Goal: Task Accomplishment & Management: Manage account settings

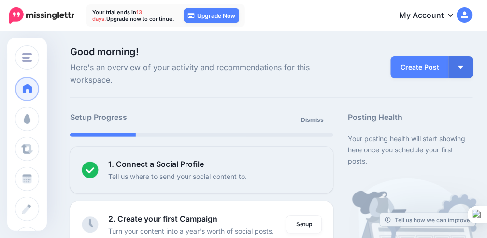
click at [442, 14] on link "My Account" at bounding box center [430, 16] width 83 height 24
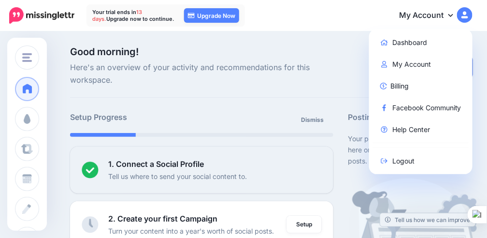
click at [447, 16] on link "My Account" at bounding box center [430, 16] width 83 height 24
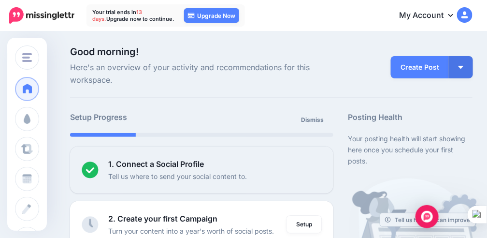
scroll to position [32, 0]
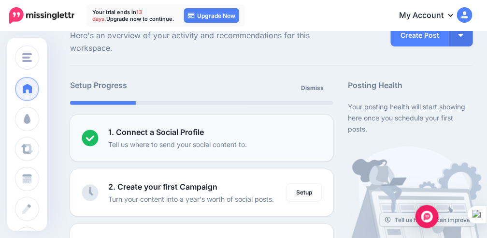
click at [217, 147] on p "Tell us where to send your social content to." at bounding box center [177, 144] width 139 height 11
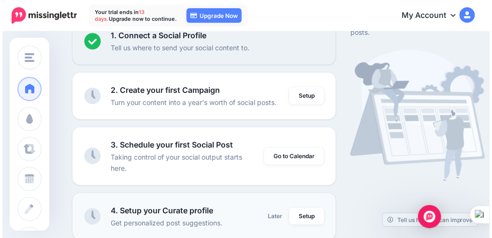
scroll to position [64, 0]
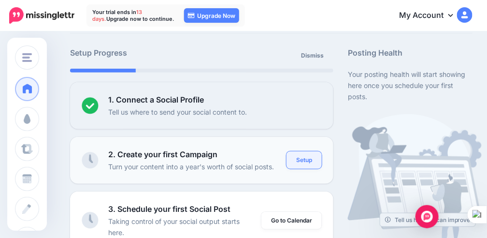
click at [309, 163] on link "Setup" at bounding box center [303, 159] width 35 height 17
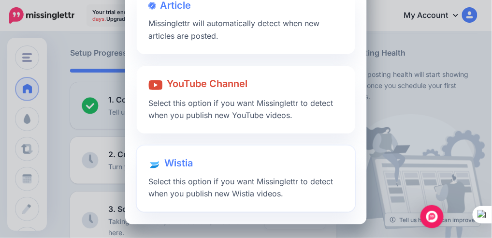
scroll to position [41, 0]
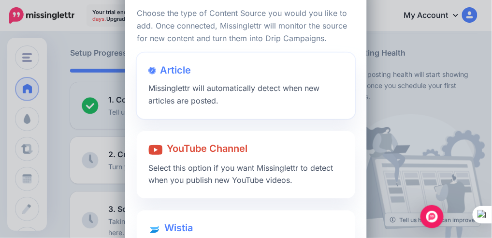
click at [225, 100] on div "Article Missinglettr will automatically detect when new articles are posted." at bounding box center [246, 86] width 218 height 66
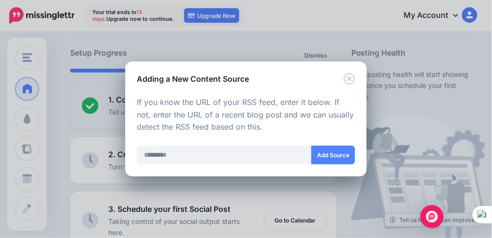
drag, startPoint x: 139, startPoint y: 79, endPoint x: 264, endPoint y: 124, distance: 133.3
click at [264, 124] on div "Adding a New Content Source Loading Loading Choose the type of Content Source y…" at bounding box center [245, 118] width 241 height 115
copy div "Adding a New Content Source Loading Loading Choose the type of Content Source y…"
click at [172, 158] on input "text" at bounding box center [224, 154] width 175 height 19
paste input "**********"
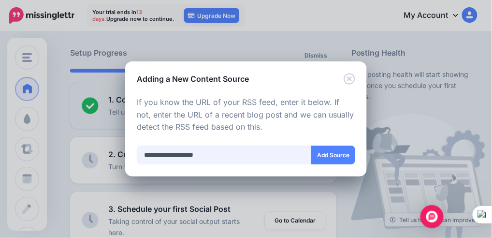
drag, startPoint x: 231, startPoint y: 151, endPoint x: 140, endPoint y: 143, distance: 91.5
click at [140, 143] on div "**********" at bounding box center [246, 136] width 218 height 81
paste input "**********"
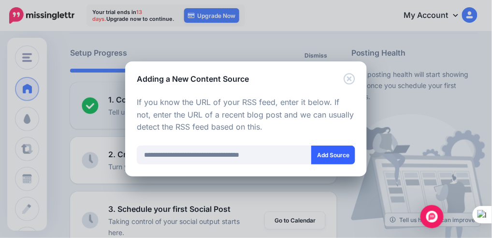
click at [337, 164] on button "Add Source" at bounding box center [333, 154] width 44 height 19
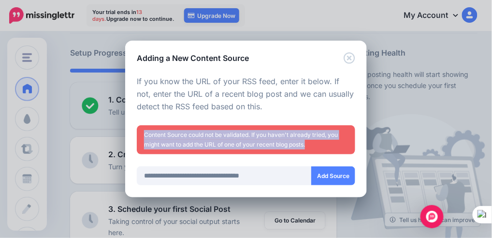
drag, startPoint x: 316, startPoint y: 145, endPoint x: 141, endPoint y: 133, distance: 175.2
click at [141, 133] on div "Content Source could not be validated. If you haven't already tried, you might …" at bounding box center [246, 139] width 218 height 29
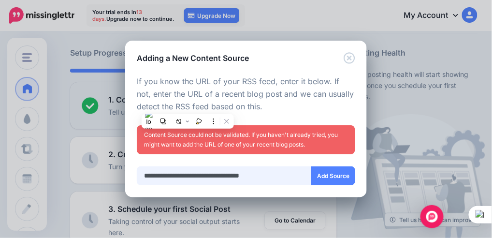
drag, startPoint x: 141, startPoint y: 133, endPoint x: 165, endPoint y: 178, distance: 50.8
click at [165, 178] on input "**********" at bounding box center [224, 175] width 175 height 19
drag, startPoint x: 167, startPoint y: 179, endPoint x: 126, endPoint y: 175, distance: 41.7
click at [126, 175] on div "Loading Loading Choose the type of Content Source you would you like to add. On…" at bounding box center [245, 130] width 241 height 133
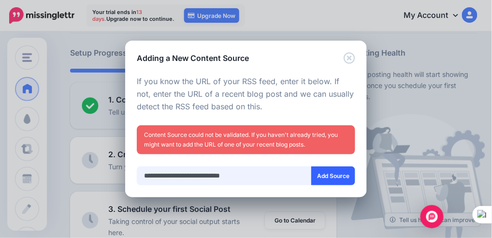
type input "**********"
click at [327, 181] on button "Add Source" at bounding box center [333, 175] width 44 height 19
click at [323, 174] on button "Add Source" at bounding box center [333, 175] width 44 height 19
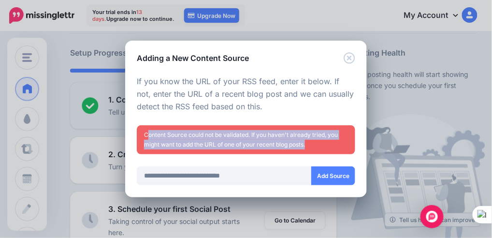
drag, startPoint x: 311, startPoint y: 145, endPoint x: 146, endPoint y: 133, distance: 166.0
click at [146, 133] on div "Content Source could not be validated. If you haven't already tried, you might …" at bounding box center [246, 139] width 218 height 29
click at [149, 136] on div "Content Source could not be validated. If you haven't already tried, you might …" at bounding box center [246, 139] width 218 height 29
drag, startPoint x: 144, startPoint y: 135, endPoint x: 310, endPoint y: 142, distance: 166.7
click at [310, 142] on div "Content Source could not be validated. If you haven't already tried, you might …" at bounding box center [246, 139] width 218 height 29
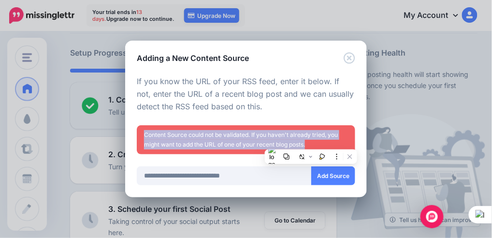
drag, startPoint x: 310, startPoint y: 142, endPoint x: 285, endPoint y: 145, distance: 25.8
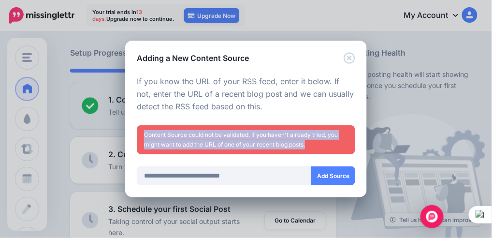
copy div "Content Source could not be validated. If you haven't already tried, you might …"
click at [323, 180] on button "Add Source" at bounding box center [333, 175] width 44 height 19
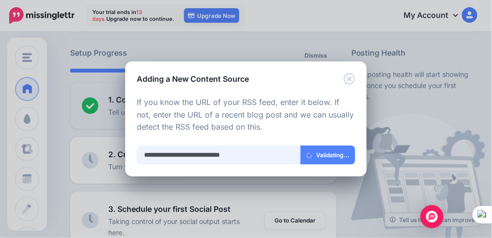
drag, startPoint x: 250, startPoint y: 155, endPoint x: 143, endPoint y: 155, distance: 106.7
click at [143, 155] on input "**********" at bounding box center [219, 154] width 164 height 19
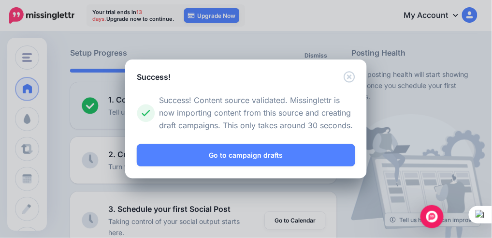
drag, startPoint x: 155, startPoint y: 151, endPoint x: 140, endPoint y: 126, distance: 28.6
click at [140, 126] on div at bounding box center [148, 113] width 22 height 38
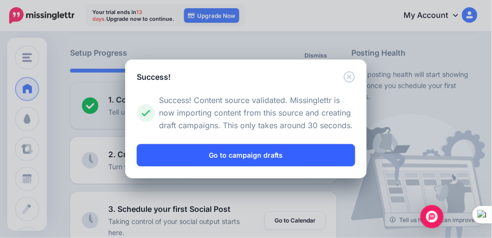
click at [259, 162] on link "Go to campaign drafts" at bounding box center [246, 155] width 218 height 22
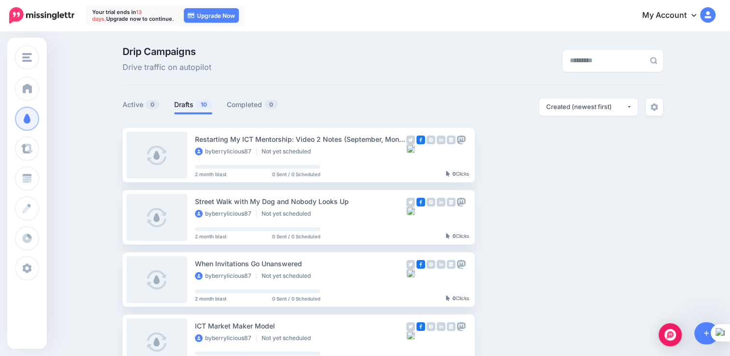
drag, startPoint x: 465, startPoint y: 0, endPoint x: 474, endPoint y: 77, distance: 77.7
click at [473, 77] on div "Drip Campaigns Drive traffic on autopilot" at bounding box center [393, 66] width 541 height 38
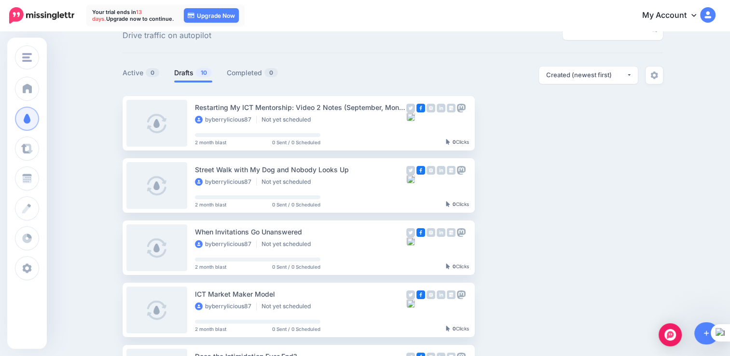
scroll to position [48, 0]
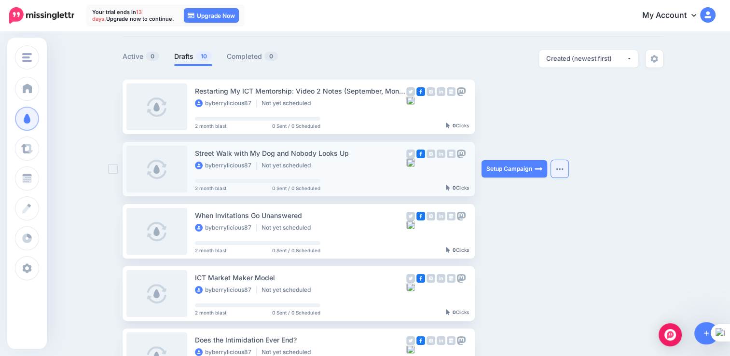
click at [486, 170] on img "button" at bounding box center [560, 169] width 8 height 3
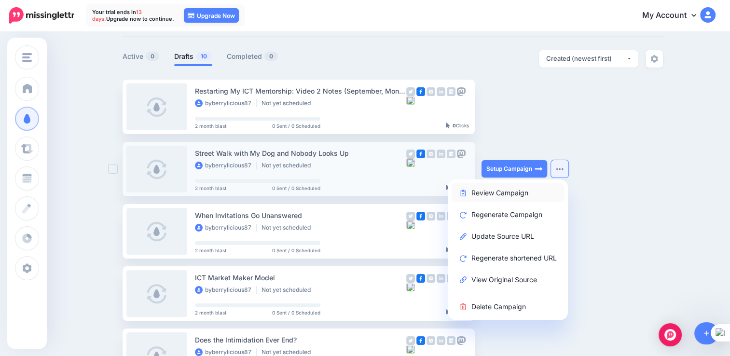
click at [486, 192] on link "Review Campaign" at bounding box center [508, 192] width 112 height 19
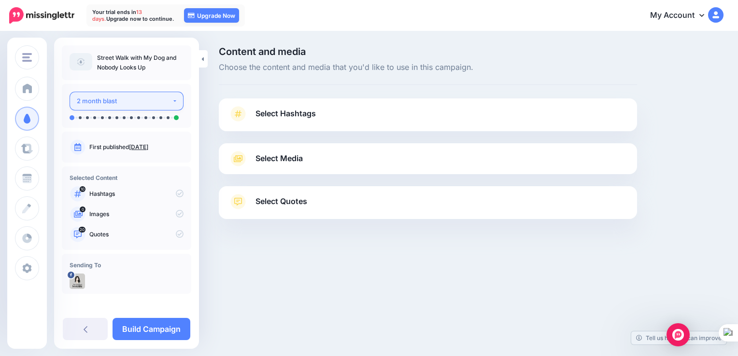
click at [142, 103] on div "2 month blast" at bounding box center [124, 101] width 95 height 11
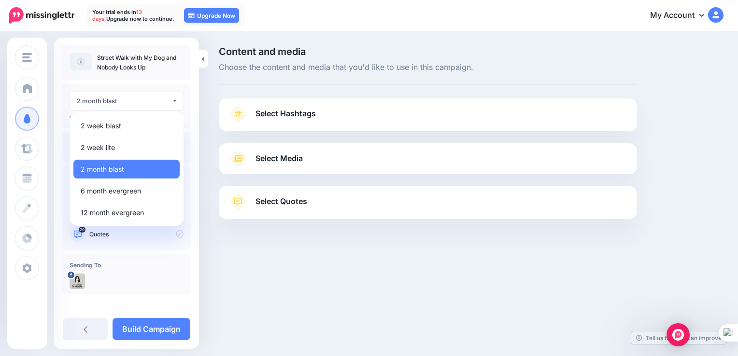
click at [242, 266] on div at bounding box center [428, 243] width 418 height 48
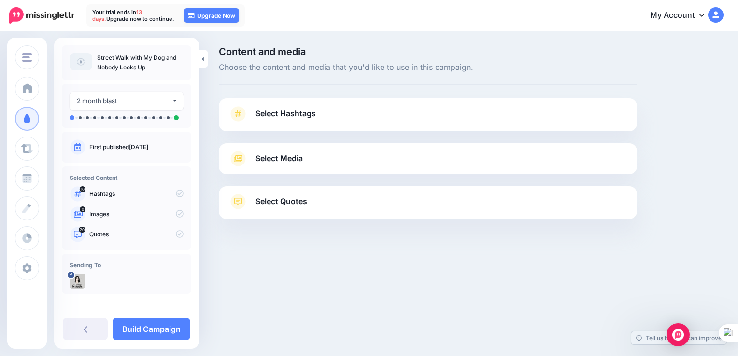
click at [294, 117] on span "Select Hashtags" at bounding box center [285, 113] width 60 height 13
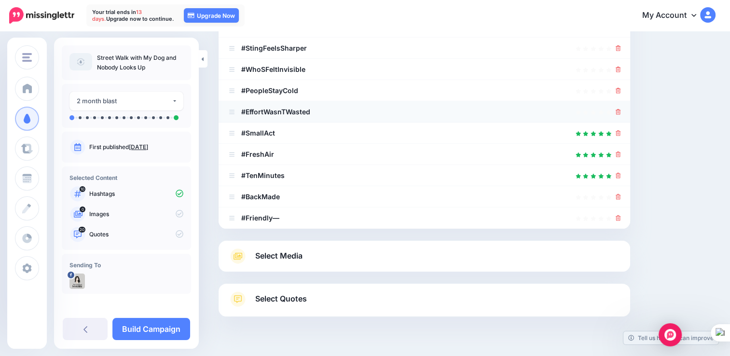
scroll to position [223, 0]
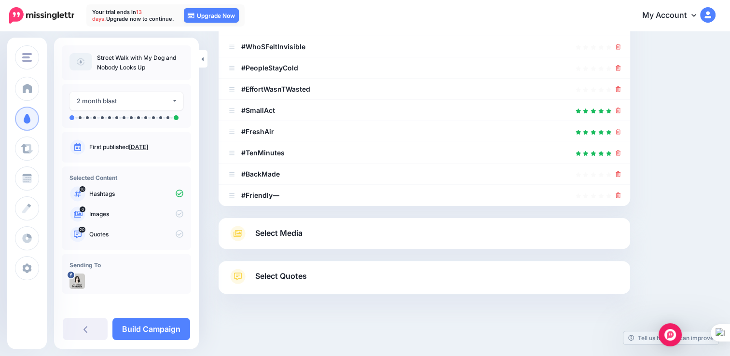
click at [359, 237] on link "Select Media" at bounding box center [424, 233] width 393 height 15
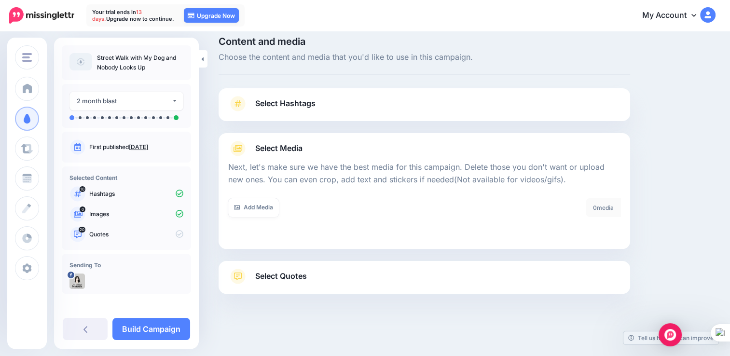
scroll to position [10, 0]
click at [395, 293] on link "Select Quotes" at bounding box center [424, 281] width 393 height 25
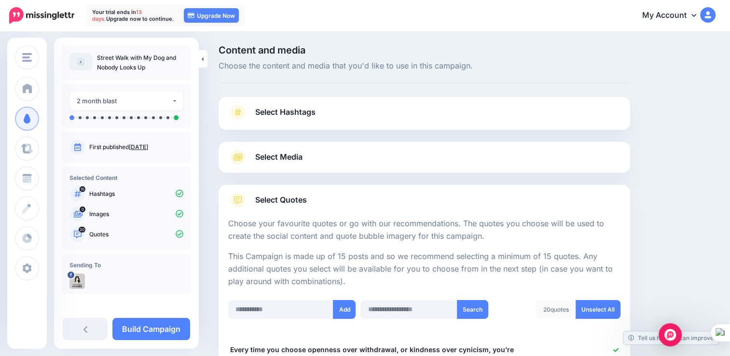
scroll to position [0, 0]
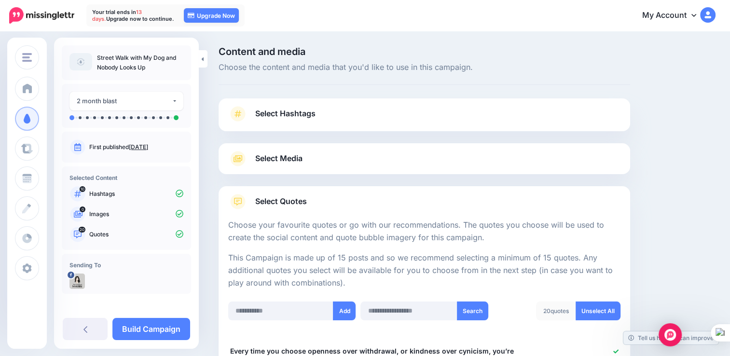
click at [319, 123] on link "Select Hashtags" at bounding box center [424, 118] width 393 height 25
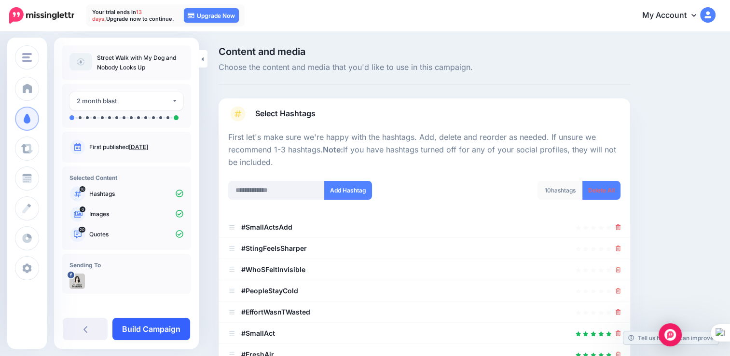
click at [164, 335] on link "Build Campaign" at bounding box center [151, 329] width 78 height 22
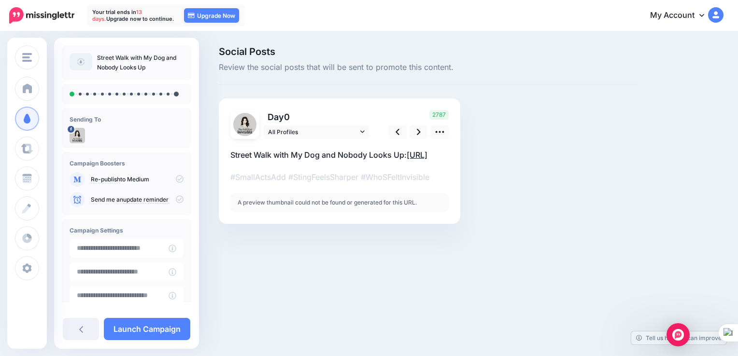
click at [407, 160] on link "https://lttr.ai/AjWYL" at bounding box center [417, 155] width 21 height 10
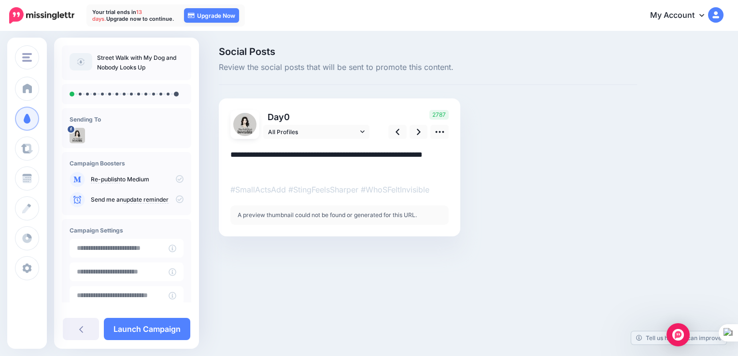
click at [341, 302] on div "The Fulfilled Invisible The Fulfilled Invisible Add Workspace Dashboard Campaig…" at bounding box center [369, 178] width 738 height 356
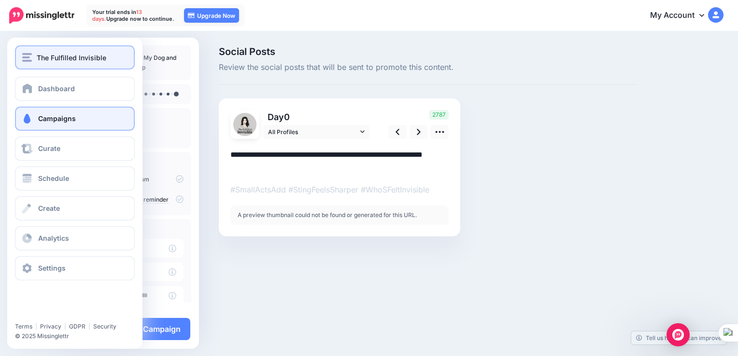
click at [73, 59] on span "The Fulfilled Invisible" at bounding box center [72, 57] width 70 height 11
click at [77, 117] on link "Campaigns" at bounding box center [75, 119] width 120 height 24
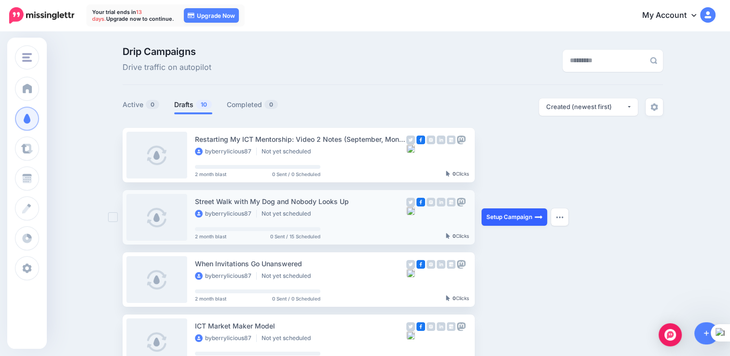
click at [539, 216] on img at bounding box center [539, 217] width 8 height 8
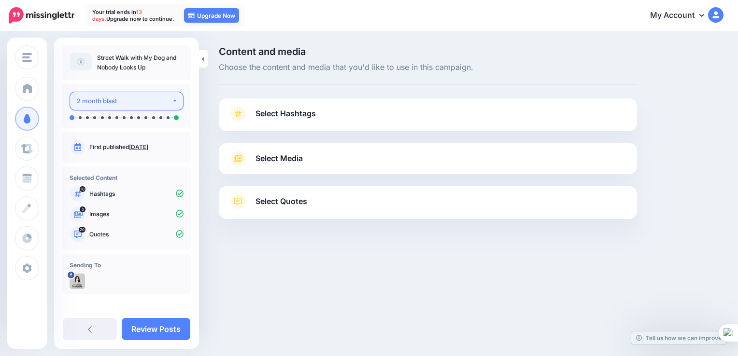
click at [141, 104] on div "2 month blast" at bounding box center [124, 101] width 95 height 11
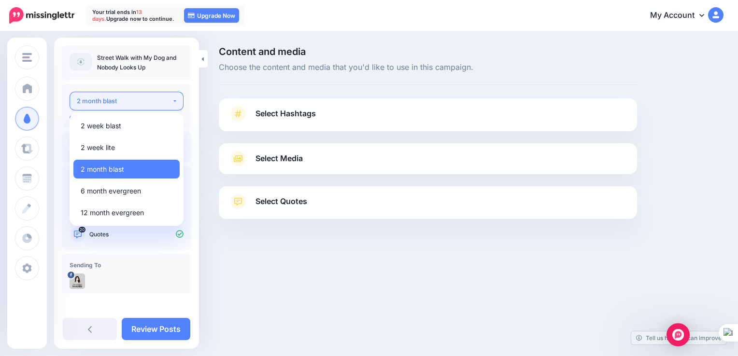
click at [141, 104] on div "2 month blast" at bounding box center [124, 101] width 95 height 11
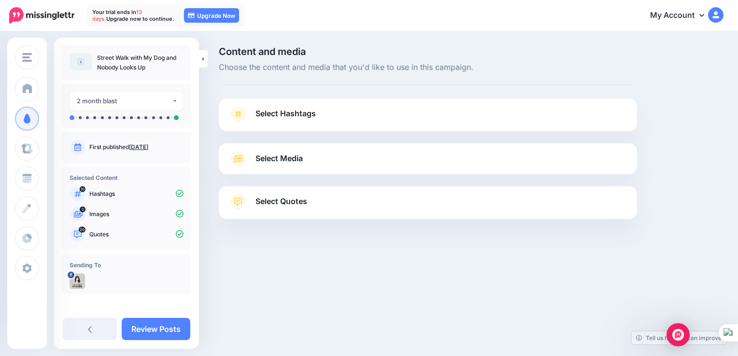
click at [258, 285] on div "The Fulfilled Invisible The Fulfilled Invisible Add Workspace Dashboard Campaig…" at bounding box center [369, 178] width 738 height 356
click at [160, 331] on link "Review Posts" at bounding box center [156, 329] width 69 height 22
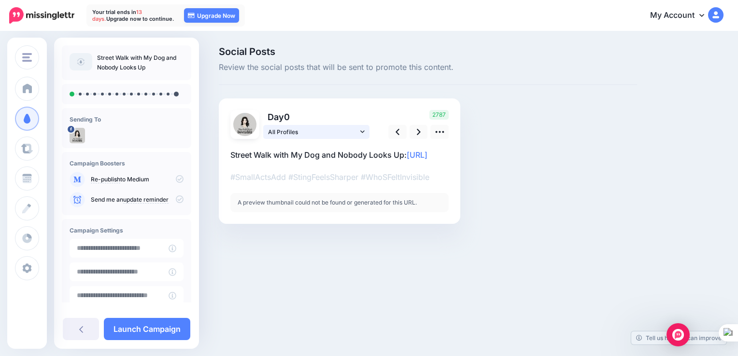
click at [353, 134] on span "All Profiles" at bounding box center [313, 132] width 90 height 10
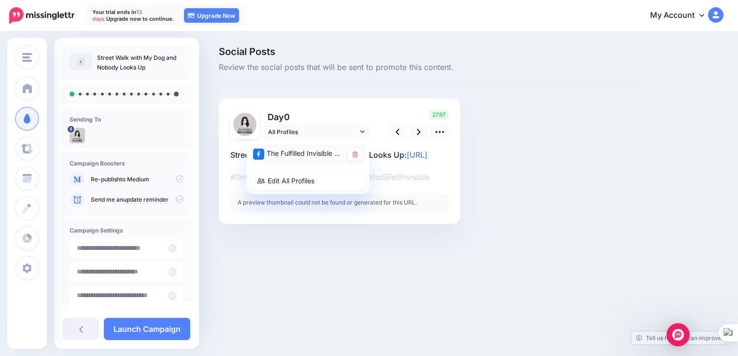
click at [324, 155] on div "The Fulfilled Invisible page" at bounding box center [298, 154] width 90 height 12
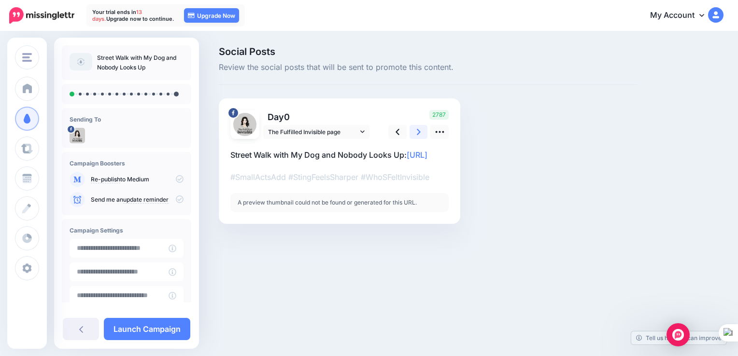
click at [422, 134] on link at bounding box center [418, 132] width 18 height 14
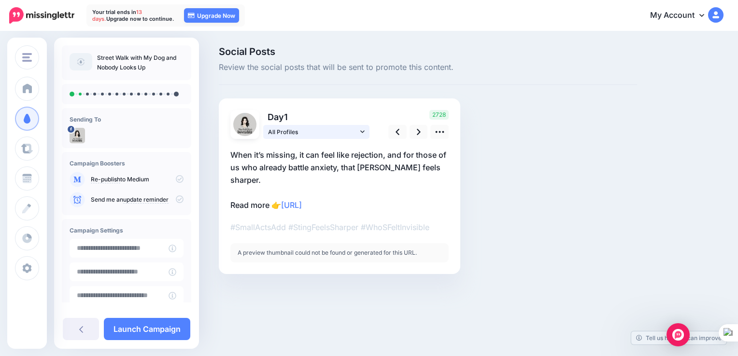
click at [323, 130] on span "All Profiles" at bounding box center [313, 132] width 90 height 10
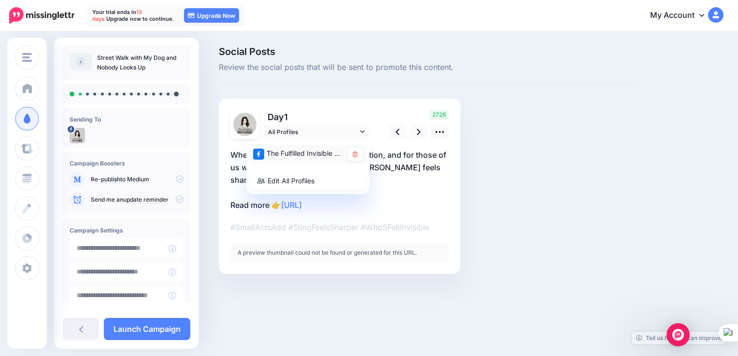
click at [319, 152] on div "The Fulfilled Invisible page" at bounding box center [298, 154] width 90 height 12
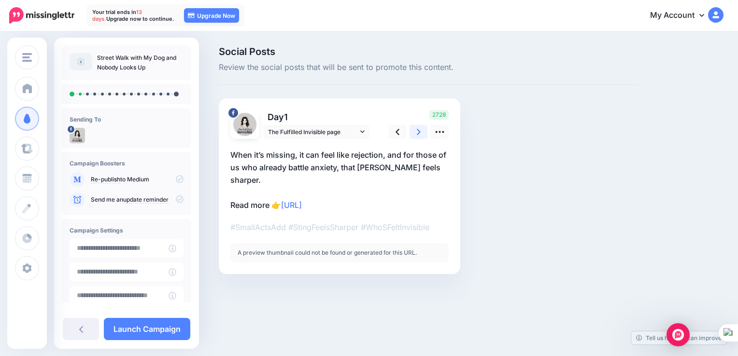
click at [419, 136] on icon at bounding box center [419, 132] width 4 height 10
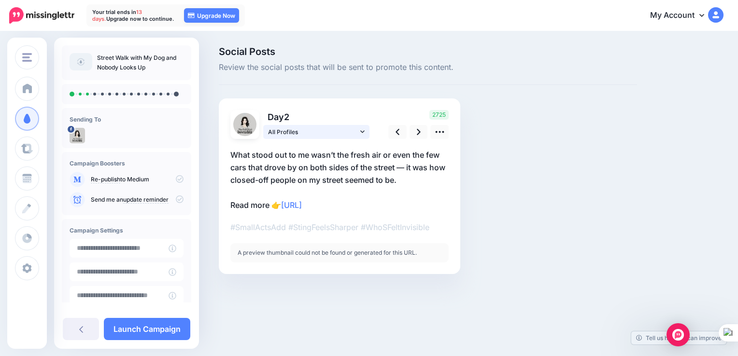
click at [323, 130] on span "All Profiles" at bounding box center [313, 132] width 90 height 10
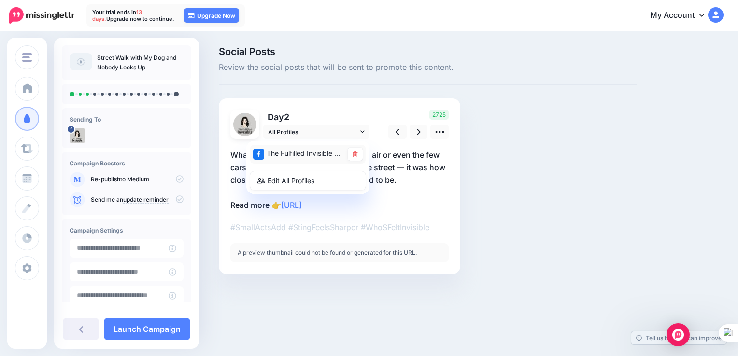
click at [317, 149] on div "The Fulfilled Invisible page" at bounding box center [298, 154] width 90 height 12
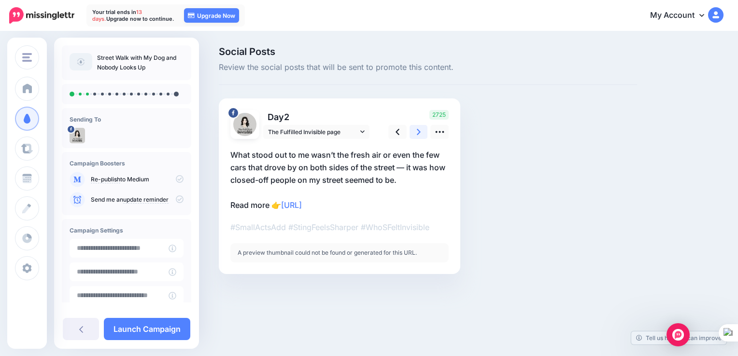
click at [425, 127] on link at bounding box center [418, 132] width 18 height 14
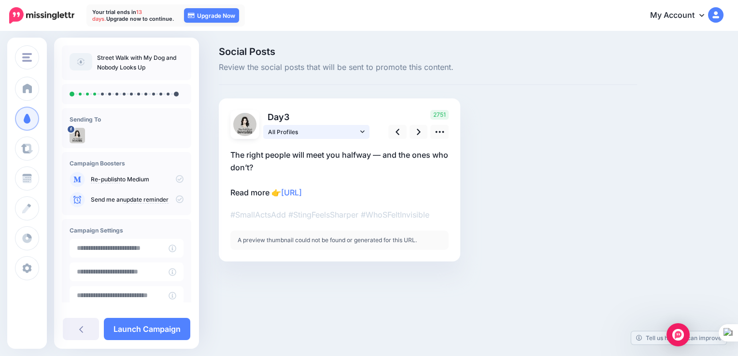
click at [340, 132] on span "All Profiles" at bounding box center [313, 132] width 90 height 10
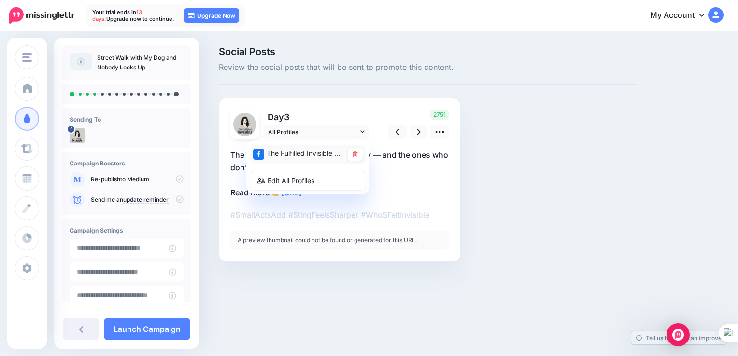
click at [330, 155] on div "The Fulfilled Invisible page" at bounding box center [298, 154] width 90 height 12
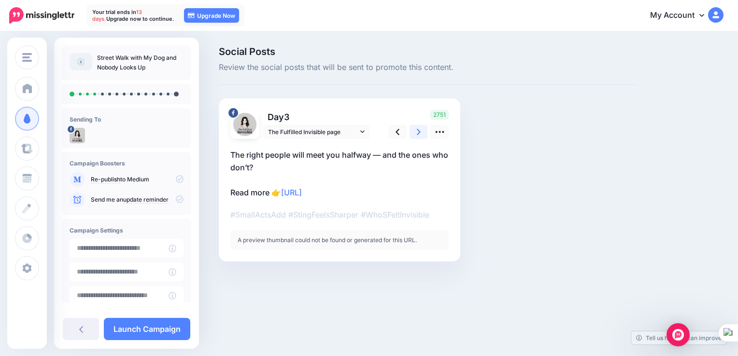
click at [413, 137] on link at bounding box center [418, 132] width 18 height 14
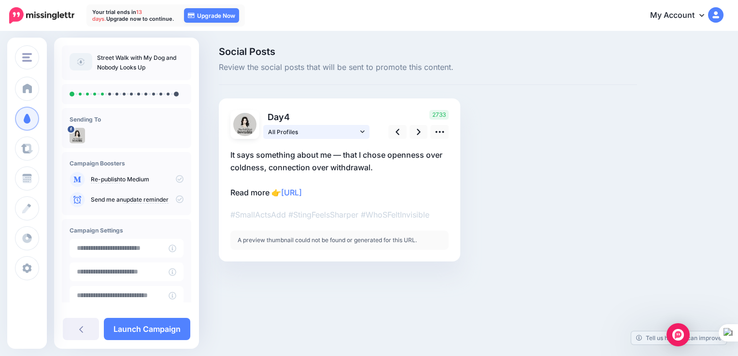
click at [331, 132] on span "All Profiles" at bounding box center [313, 132] width 90 height 10
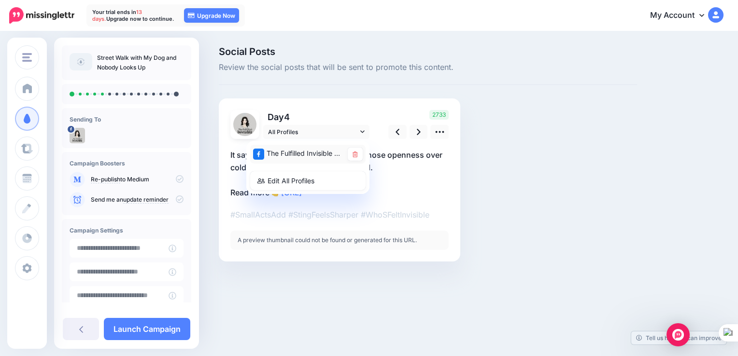
click at [329, 155] on div "The Fulfilled Invisible page" at bounding box center [298, 154] width 90 height 12
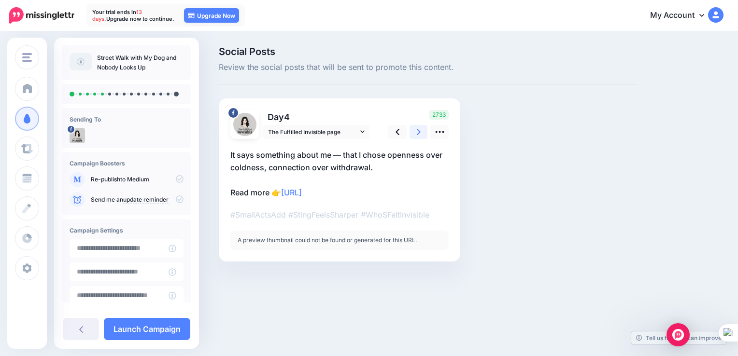
click at [419, 136] on icon at bounding box center [419, 132] width 4 height 10
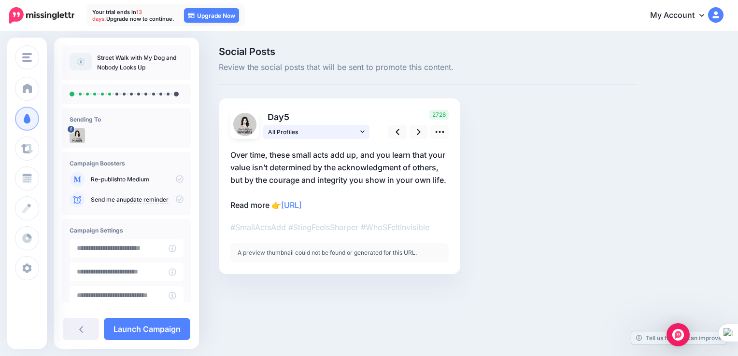
click at [341, 134] on span "All Profiles" at bounding box center [313, 132] width 90 height 10
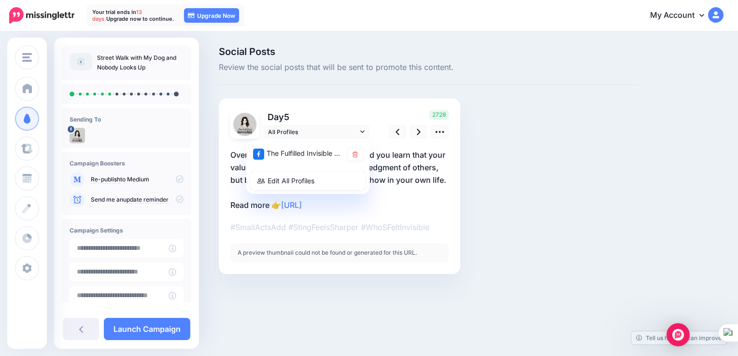
click at [332, 154] on div "The Fulfilled Invisible page" at bounding box center [298, 154] width 90 height 12
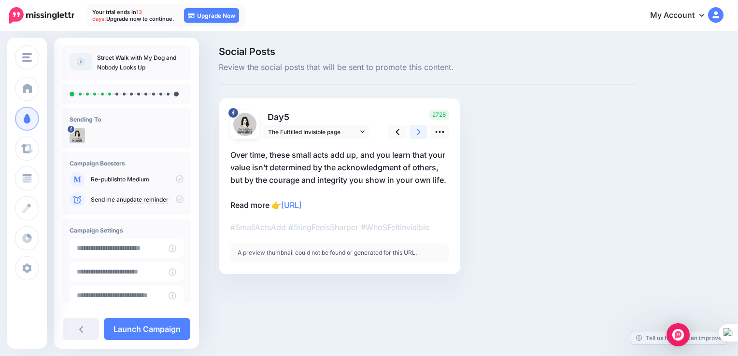
click at [413, 134] on link at bounding box center [418, 132] width 18 height 14
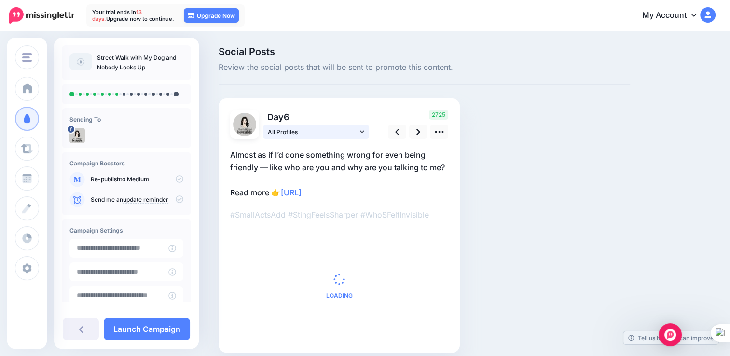
click at [355, 127] on span "All Profiles" at bounding box center [313, 132] width 90 height 10
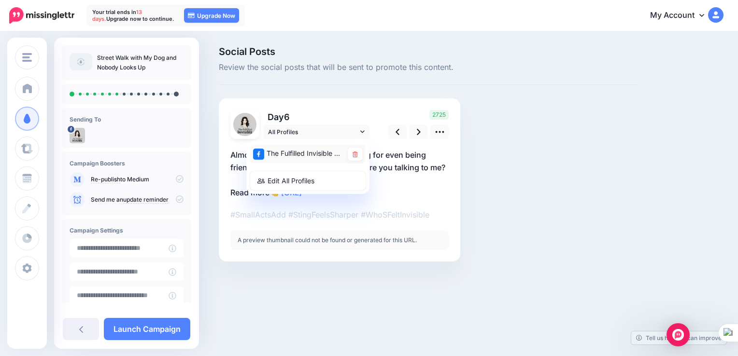
click at [343, 148] on div "The Fulfilled Invisible page" at bounding box center [308, 154] width 110 height 13
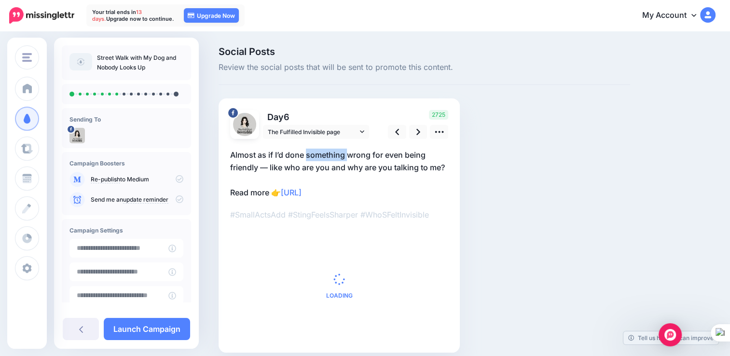
click at [343, 148] on div at bounding box center [339, 240] width 218 height 202
click at [352, 239] on div "Loading A preview thumbnail could not be found or generated for this URL." at bounding box center [339, 286] width 218 height 111
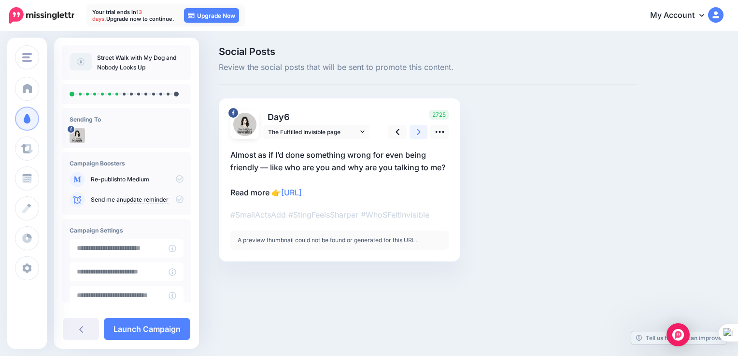
click at [420, 130] on icon at bounding box center [419, 132] width 4 height 10
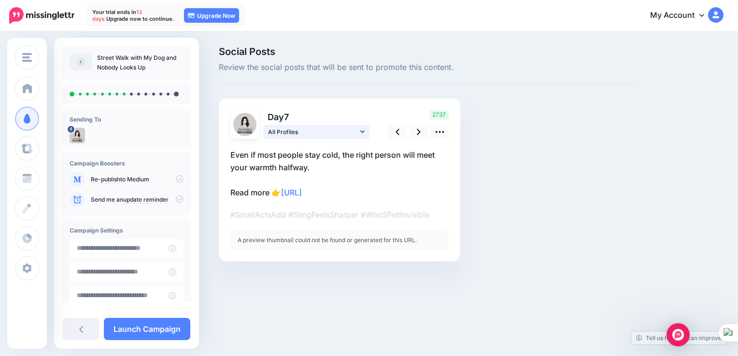
click at [314, 137] on span "All Profiles" at bounding box center [313, 132] width 90 height 10
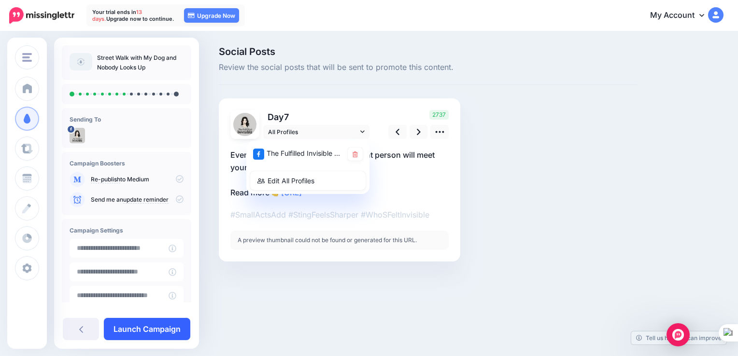
click at [149, 329] on link "Launch Campaign" at bounding box center [147, 329] width 86 height 22
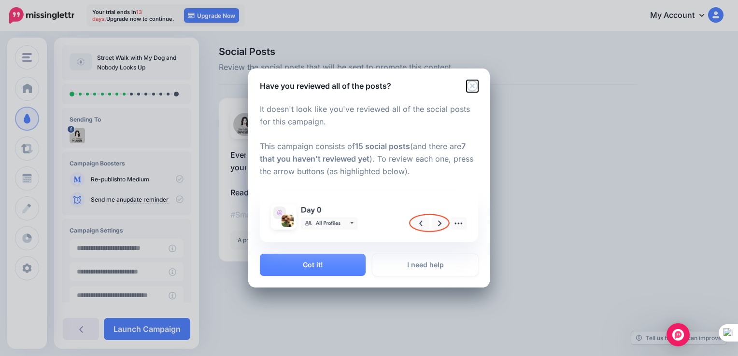
click at [472, 86] on icon "Close" at bounding box center [471, 85] width 11 height 11
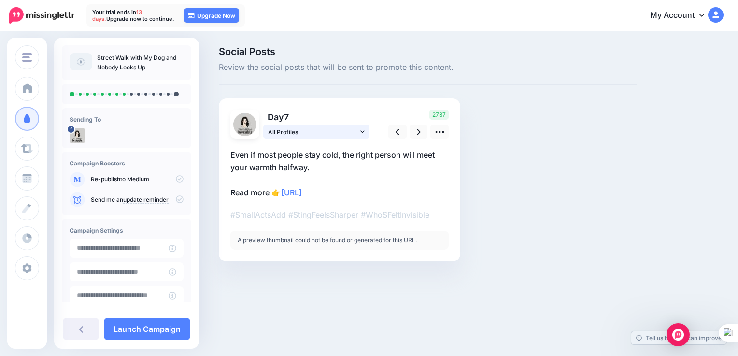
click at [330, 134] on span "All Profiles" at bounding box center [313, 132] width 90 height 10
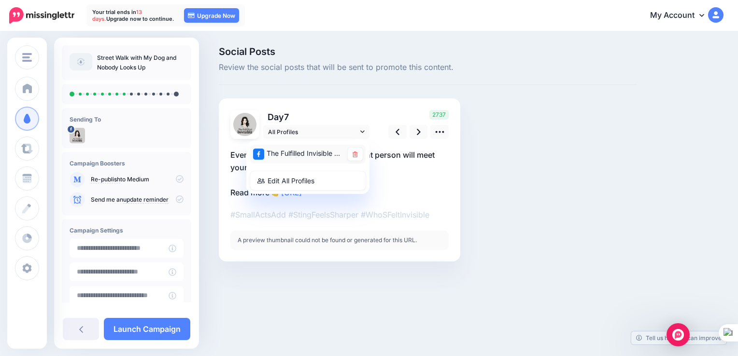
click at [317, 158] on div "The Fulfilled Invisible page" at bounding box center [298, 154] width 90 height 12
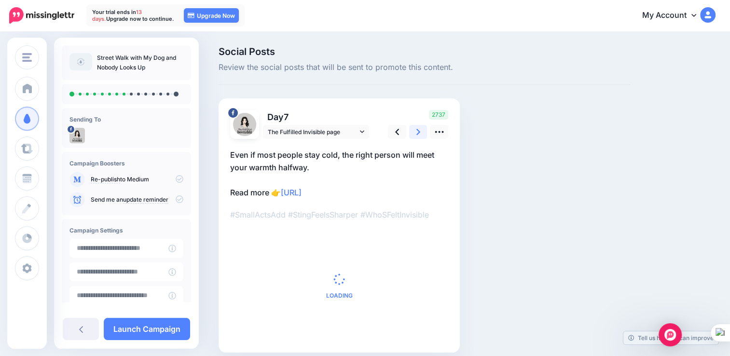
click at [419, 136] on icon at bounding box center [419, 132] width 4 height 10
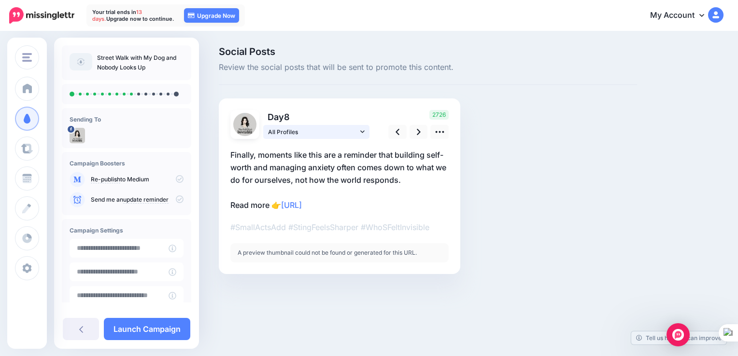
click at [305, 131] on span "All Profiles" at bounding box center [313, 132] width 90 height 10
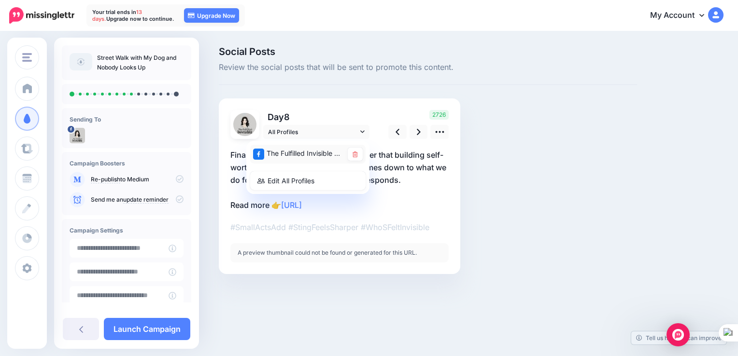
drag, startPoint x: 306, startPoint y: 150, endPoint x: 336, endPoint y: 150, distance: 29.9
click at [306, 150] on div "The Fulfilled Invisible page" at bounding box center [298, 154] width 90 height 12
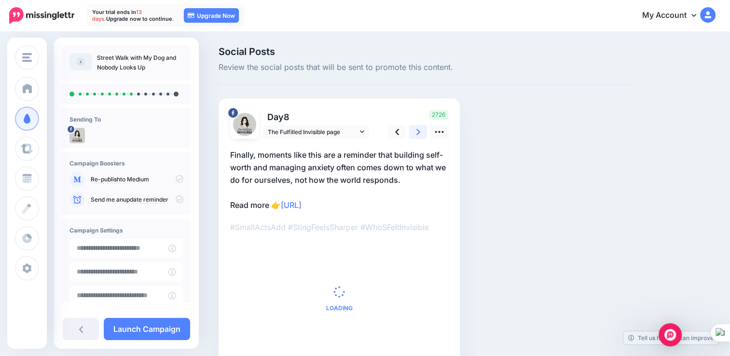
click at [417, 133] on icon at bounding box center [419, 132] width 4 height 10
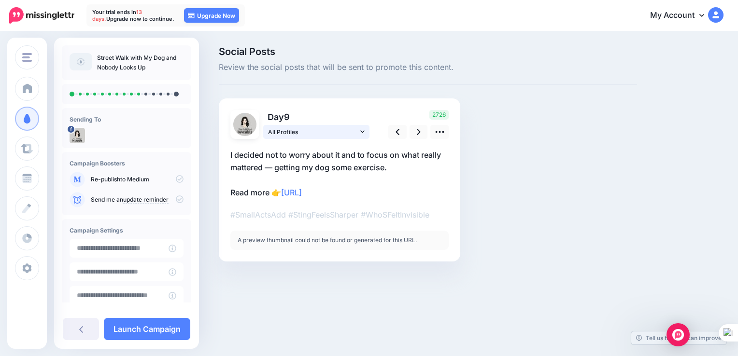
click at [317, 134] on span "All Profiles" at bounding box center [313, 132] width 90 height 10
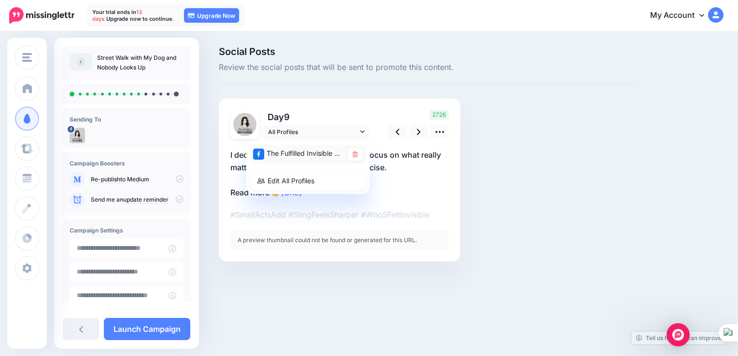
click at [313, 156] on div "The Fulfilled Invisible page" at bounding box center [298, 154] width 90 height 12
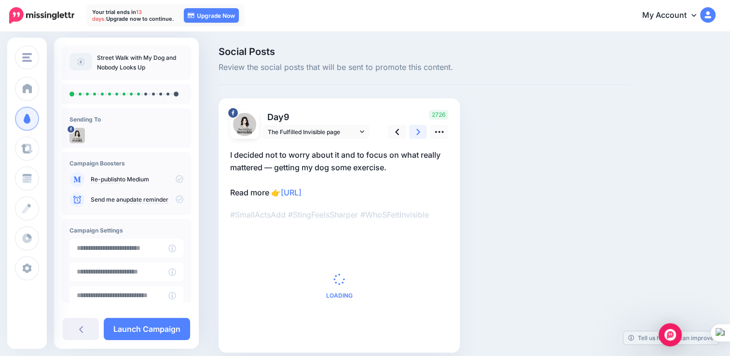
click at [417, 133] on icon at bounding box center [419, 132] width 4 height 10
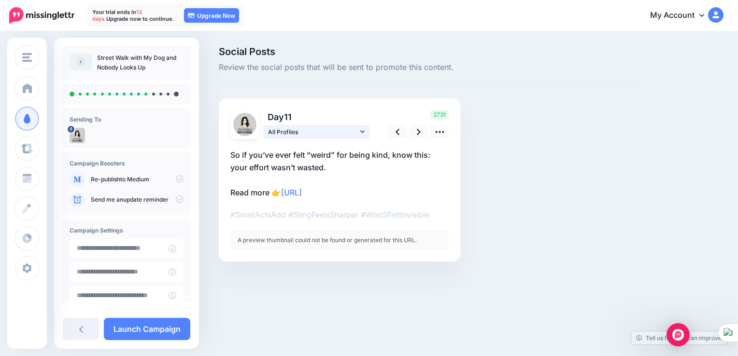
click at [322, 135] on span "All Profiles" at bounding box center [313, 132] width 90 height 10
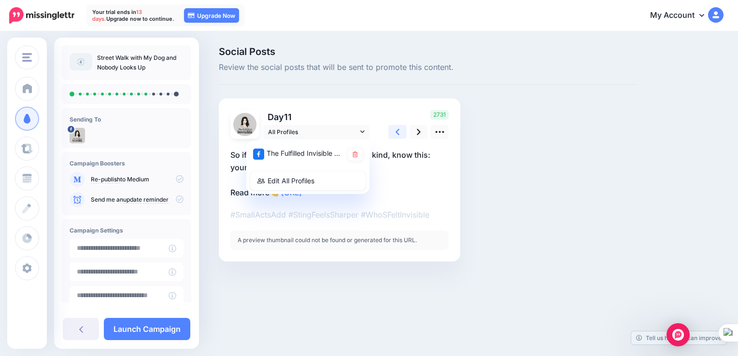
click at [400, 134] on link at bounding box center [397, 132] width 18 height 14
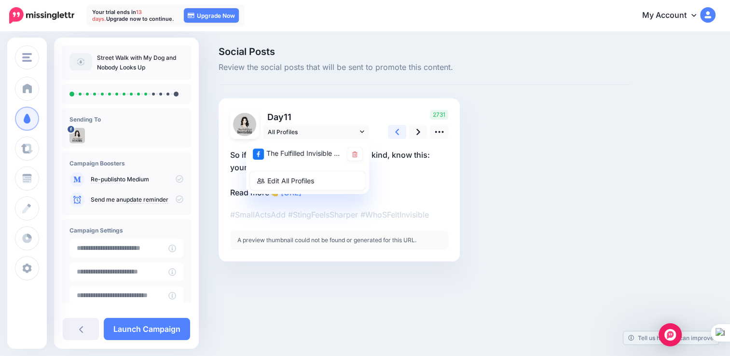
click at [400, 134] on link at bounding box center [397, 132] width 18 height 14
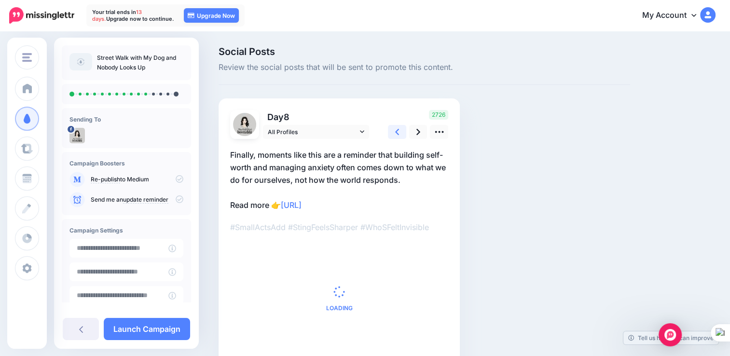
click at [400, 134] on link at bounding box center [397, 132] width 18 height 14
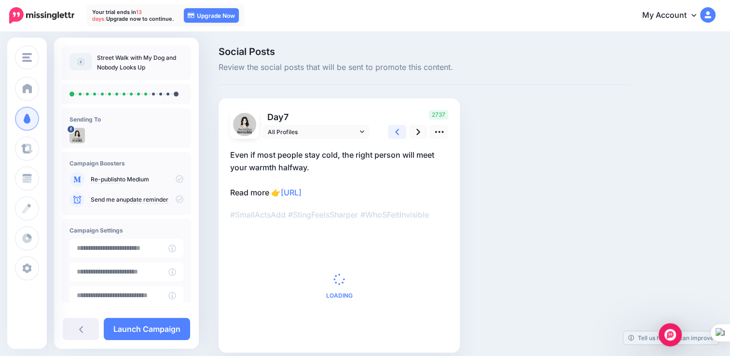
click at [400, 134] on link at bounding box center [397, 132] width 18 height 14
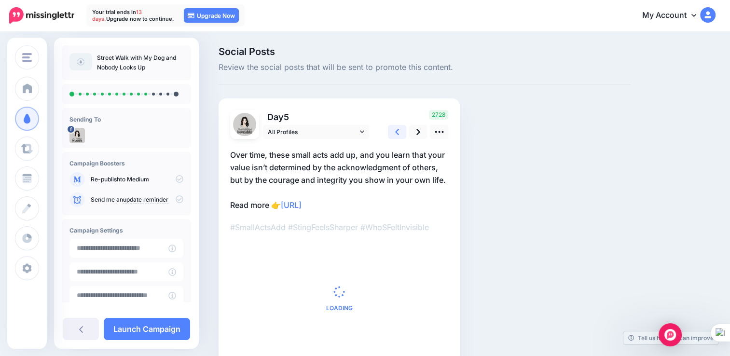
click at [400, 134] on link at bounding box center [397, 132] width 18 height 14
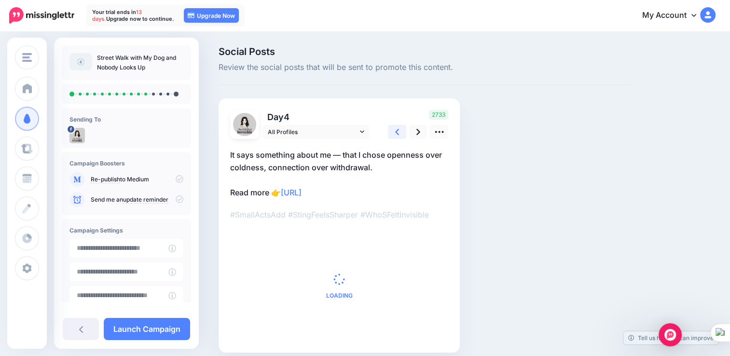
click at [400, 134] on link at bounding box center [397, 132] width 18 height 14
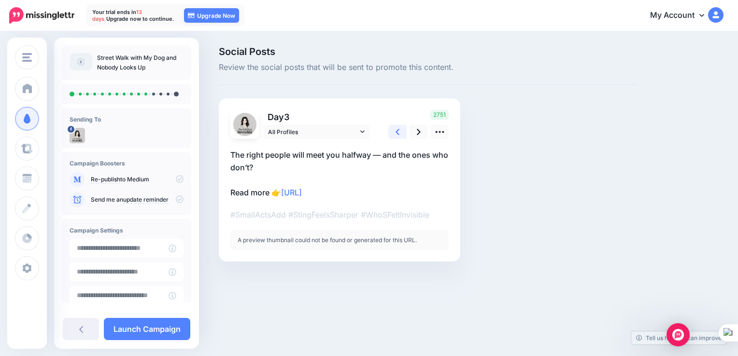
click at [400, 134] on link at bounding box center [397, 132] width 18 height 14
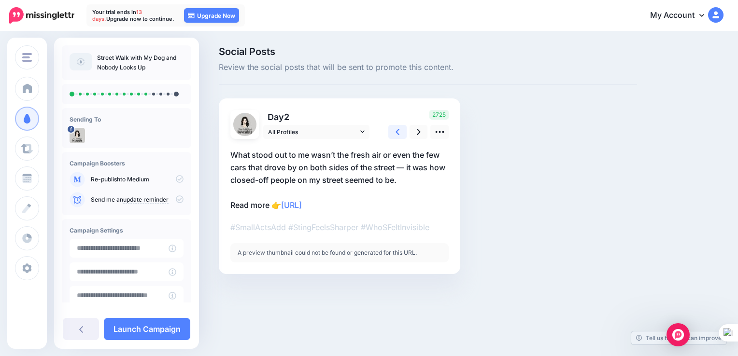
click at [400, 134] on link at bounding box center [397, 132] width 18 height 14
click at [415, 135] on link at bounding box center [418, 132] width 18 height 14
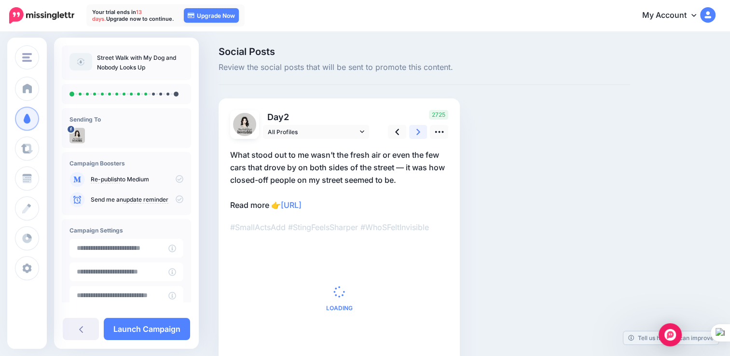
click at [415, 135] on link at bounding box center [418, 132] width 18 height 14
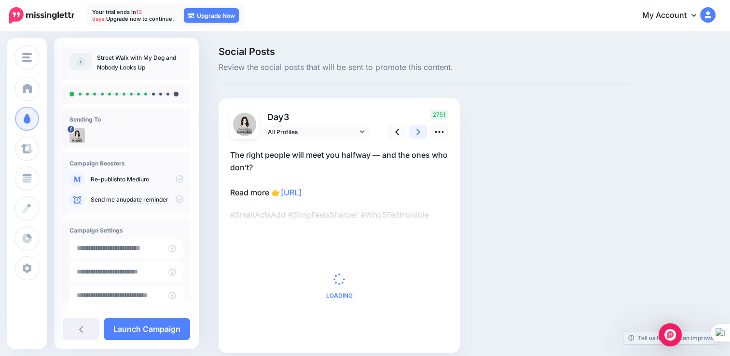
click at [415, 135] on link at bounding box center [418, 132] width 18 height 14
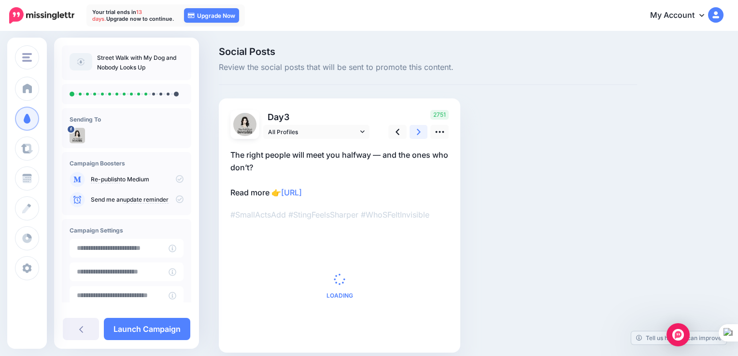
click at [415, 135] on link at bounding box center [418, 132] width 18 height 14
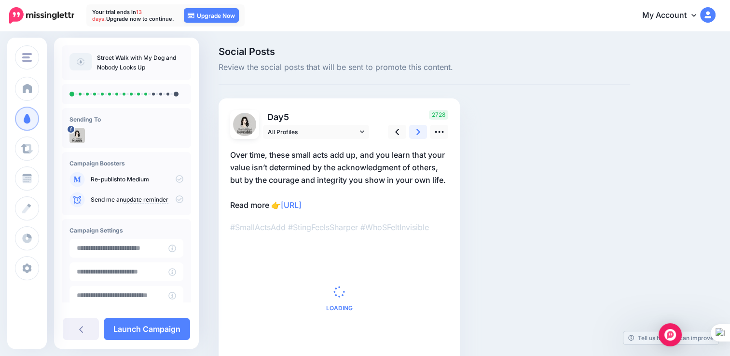
click at [415, 135] on link at bounding box center [418, 132] width 18 height 14
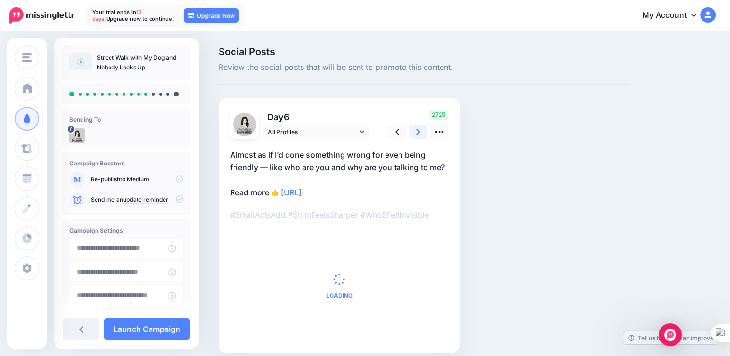
click at [415, 135] on link at bounding box center [418, 132] width 18 height 14
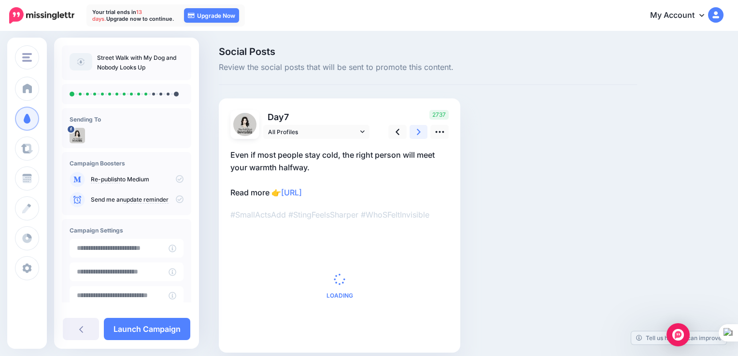
click at [415, 135] on link at bounding box center [418, 132] width 18 height 14
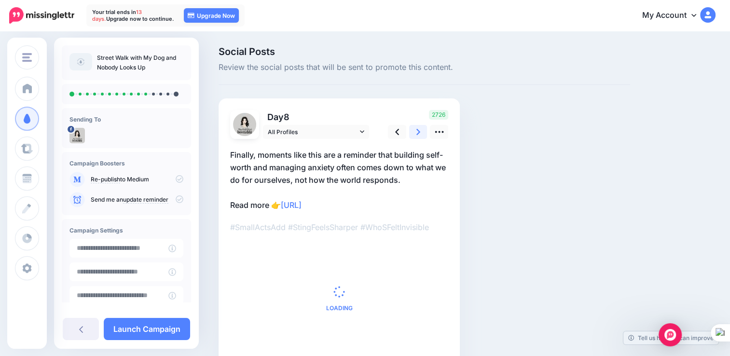
click at [415, 135] on link at bounding box center [418, 132] width 18 height 14
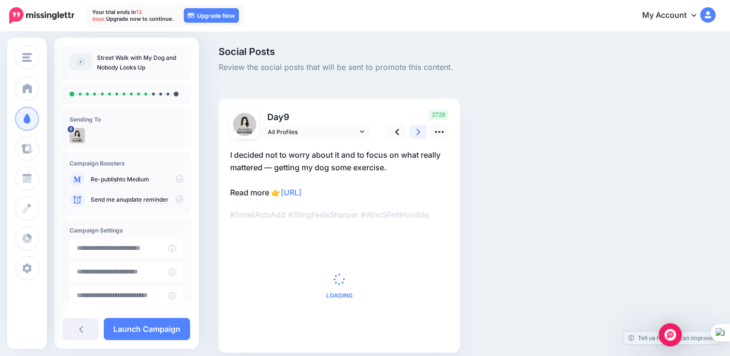
click at [415, 135] on link at bounding box center [418, 132] width 18 height 14
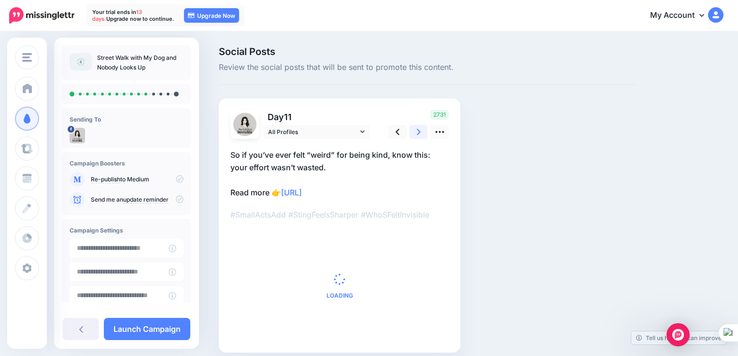
click at [415, 135] on link at bounding box center [418, 132] width 18 height 14
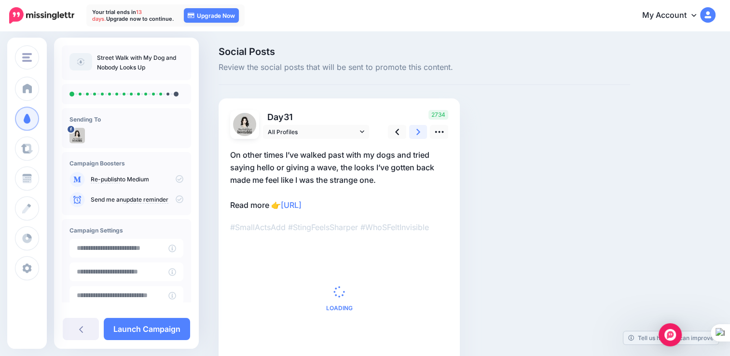
click at [415, 135] on link at bounding box center [418, 132] width 18 height 14
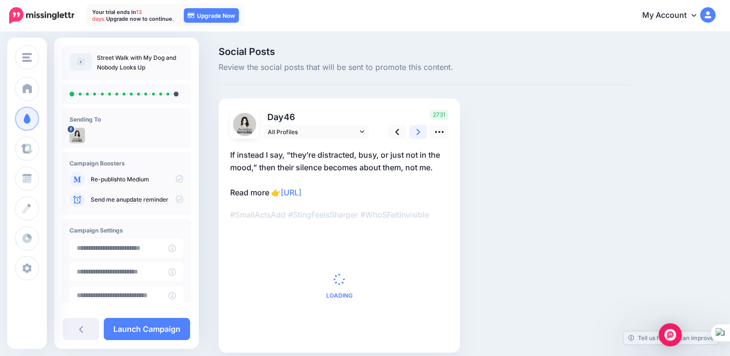
click at [415, 135] on link at bounding box center [418, 132] width 18 height 14
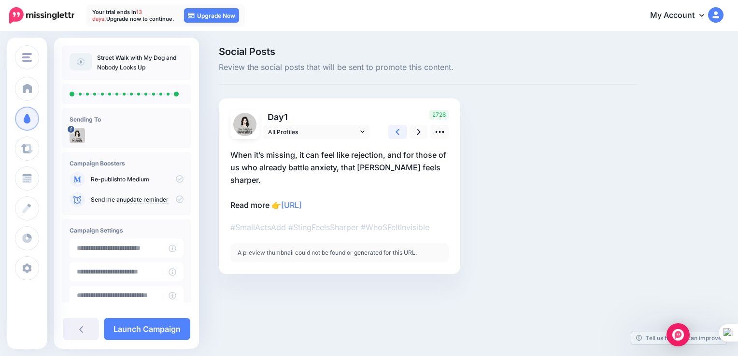
click at [393, 133] on link at bounding box center [397, 132] width 18 height 14
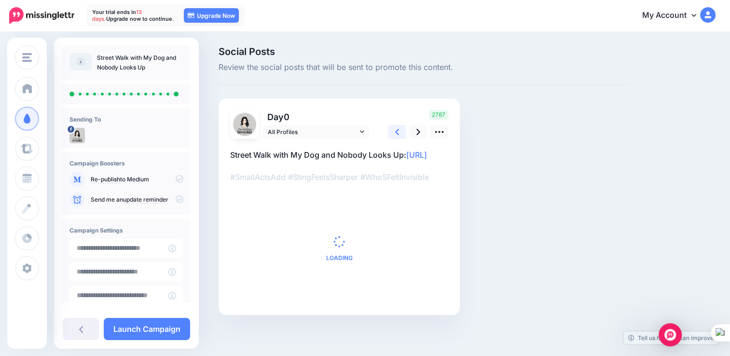
click at [393, 133] on link at bounding box center [397, 132] width 18 height 14
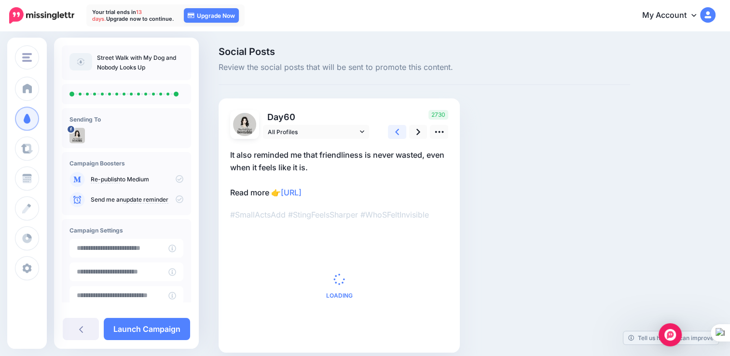
click at [393, 133] on link at bounding box center [397, 132] width 18 height 14
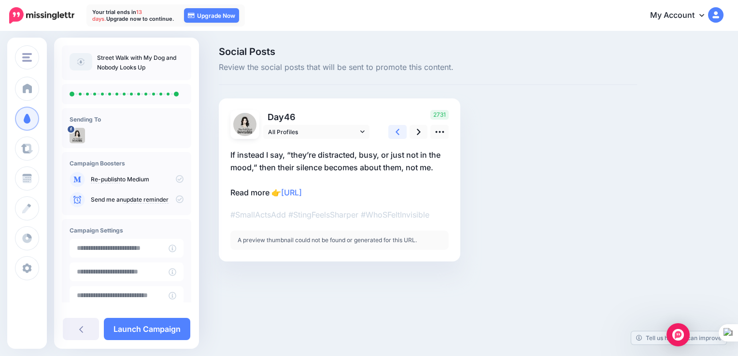
click at [393, 133] on link at bounding box center [397, 132] width 18 height 14
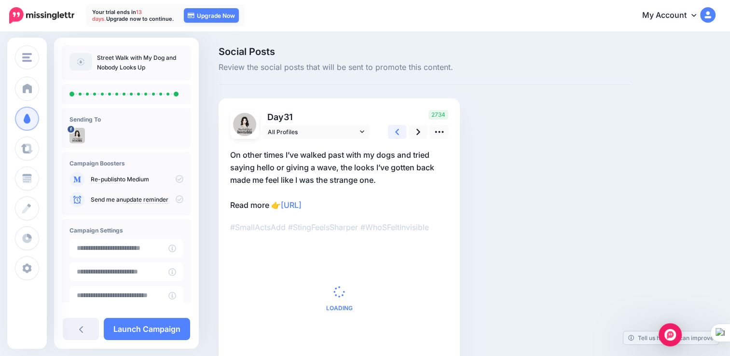
click at [393, 133] on link at bounding box center [397, 132] width 18 height 14
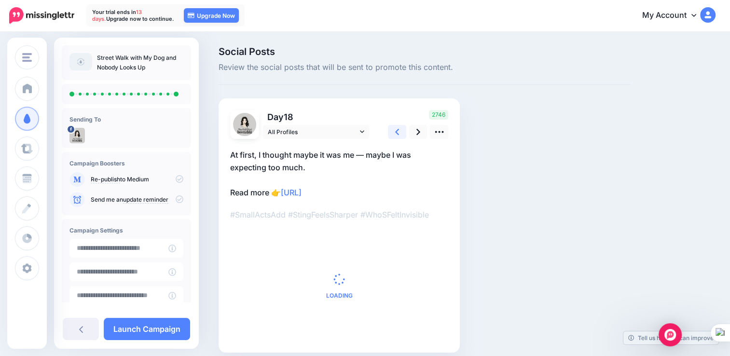
click at [393, 133] on link at bounding box center [397, 132] width 18 height 14
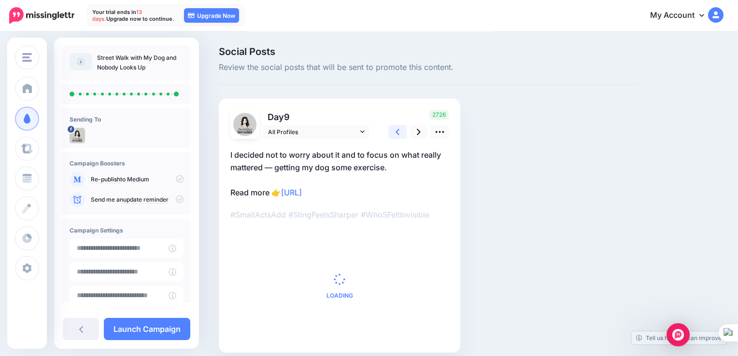
click at [393, 133] on link at bounding box center [397, 132] width 18 height 14
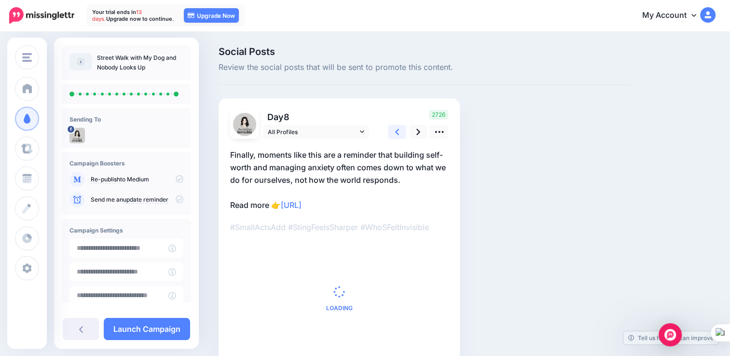
click at [393, 133] on link at bounding box center [397, 132] width 18 height 14
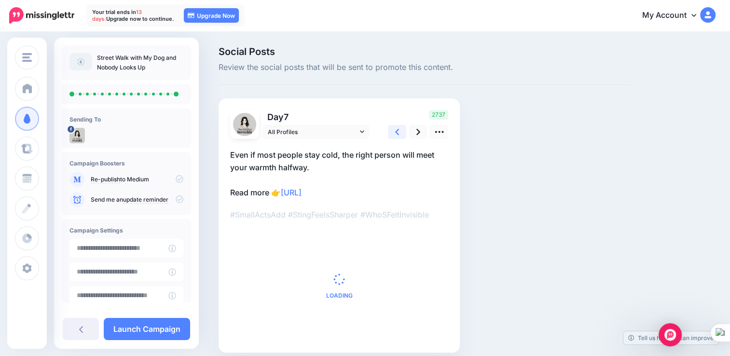
click at [393, 133] on link at bounding box center [397, 132] width 18 height 14
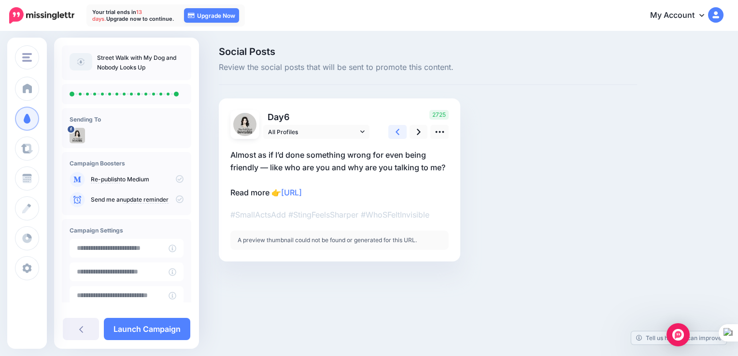
click at [393, 133] on link at bounding box center [397, 132] width 18 height 14
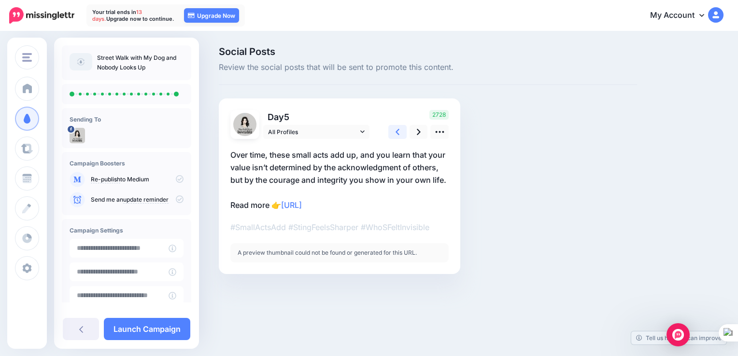
click at [393, 133] on link at bounding box center [397, 132] width 18 height 14
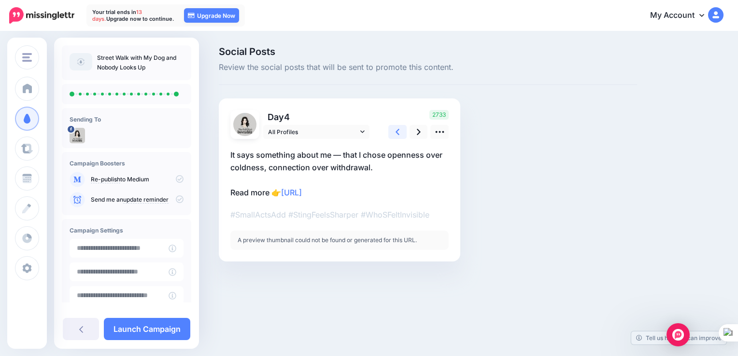
click at [393, 133] on link at bounding box center [397, 132] width 18 height 14
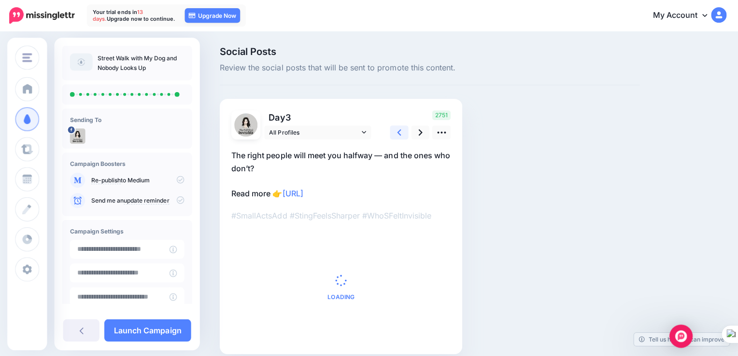
click at [393, 133] on link at bounding box center [397, 132] width 18 height 14
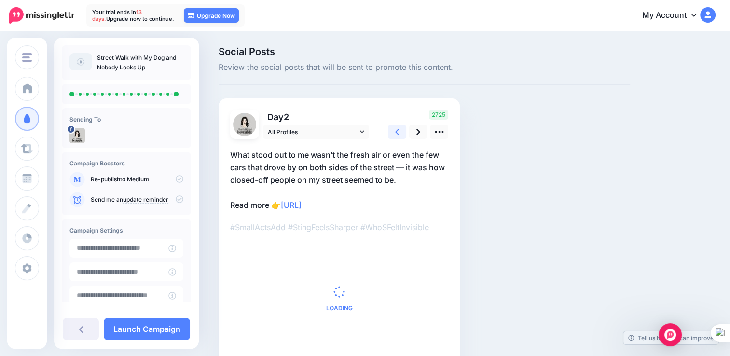
click at [393, 133] on link at bounding box center [397, 132] width 18 height 14
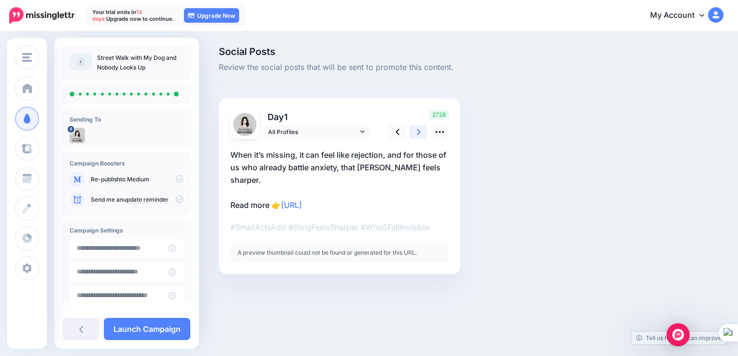
click at [417, 130] on icon at bounding box center [419, 132] width 4 height 6
click at [417, 134] on icon at bounding box center [419, 132] width 4 height 6
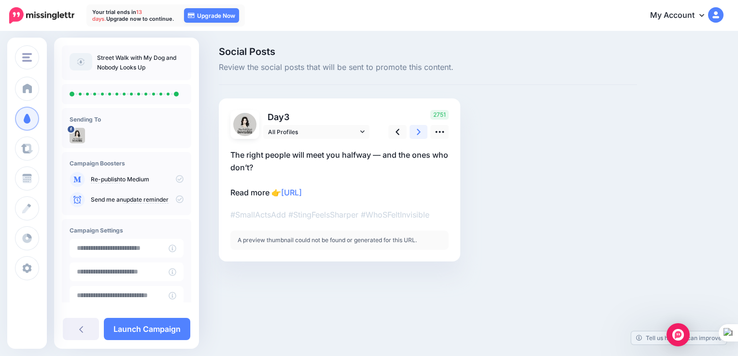
click at [415, 138] on link at bounding box center [418, 132] width 18 height 14
click at [422, 133] on link at bounding box center [418, 132] width 18 height 14
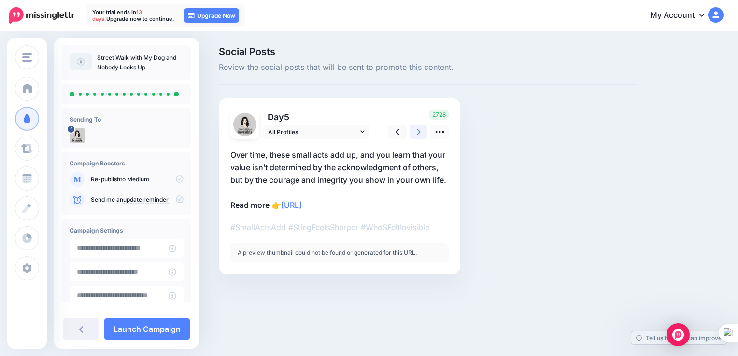
click at [423, 135] on link at bounding box center [418, 132] width 18 height 14
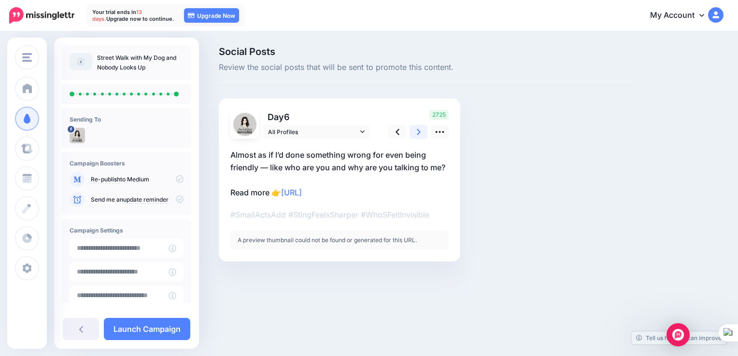
click at [420, 131] on icon at bounding box center [419, 132] width 4 height 10
click at [324, 167] on p "Even if most people stay cold, the right person will meet your warmth halfway. …" at bounding box center [339, 174] width 218 height 50
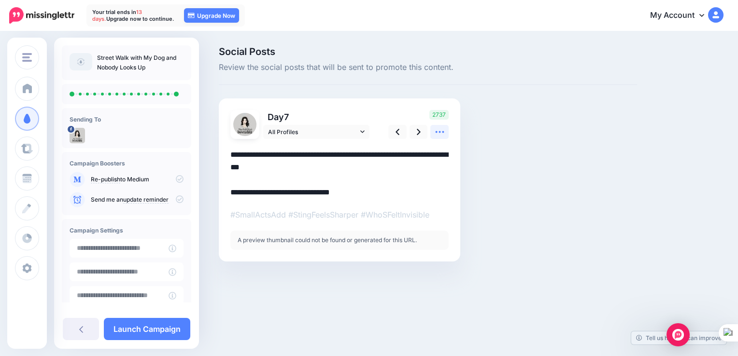
click at [438, 135] on icon at bounding box center [440, 132] width 10 height 10
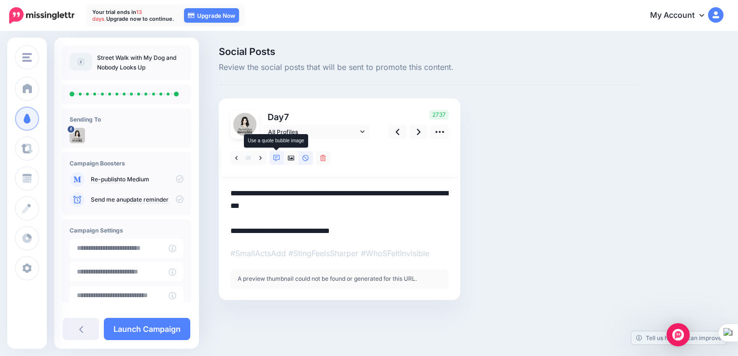
click at [281, 161] on link at bounding box center [276, 158] width 14 height 14
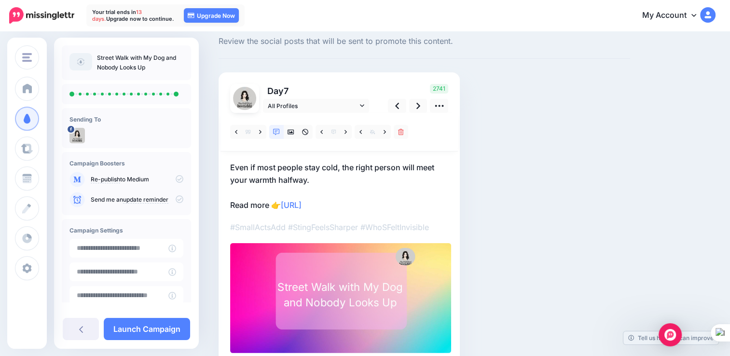
scroll to position [48, 0]
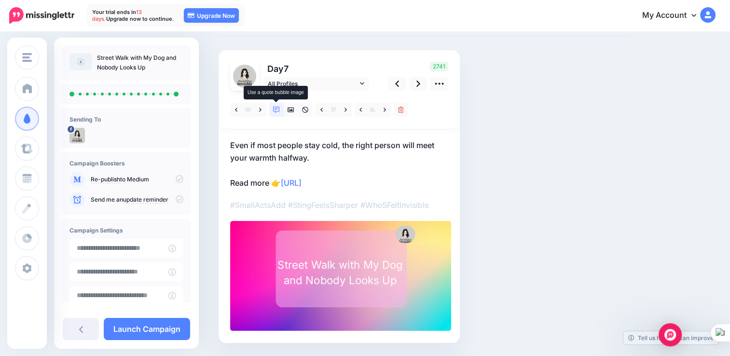
click at [280, 114] on link at bounding box center [276, 110] width 14 height 14
click at [290, 113] on icon at bounding box center [291, 110] width 7 height 7
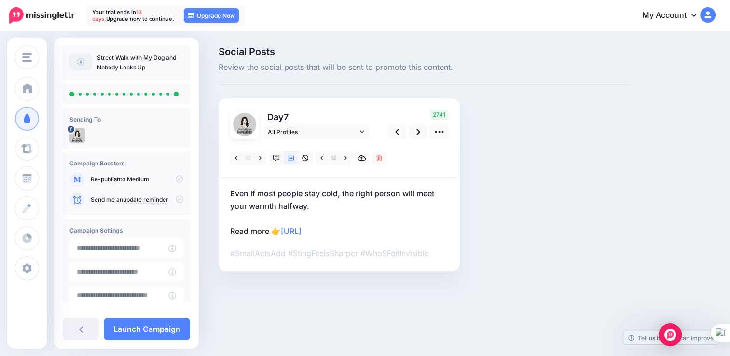
scroll to position [0, 0]
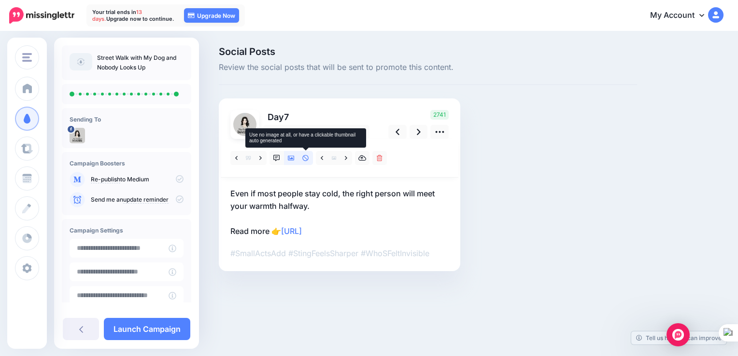
click at [302, 159] on icon at bounding box center [305, 158] width 7 height 7
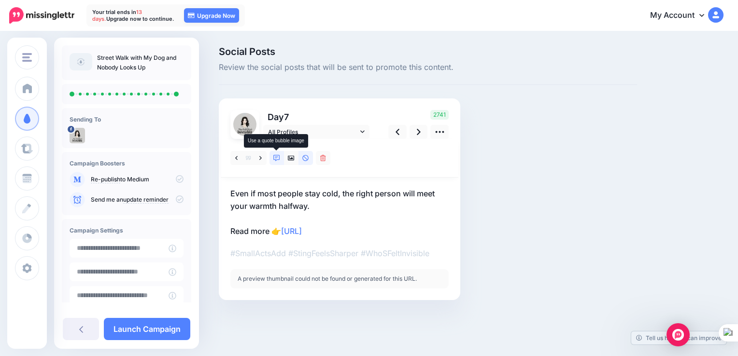
click at [276, 160] on icon at bounding box center [276, 158] width 7 height 7
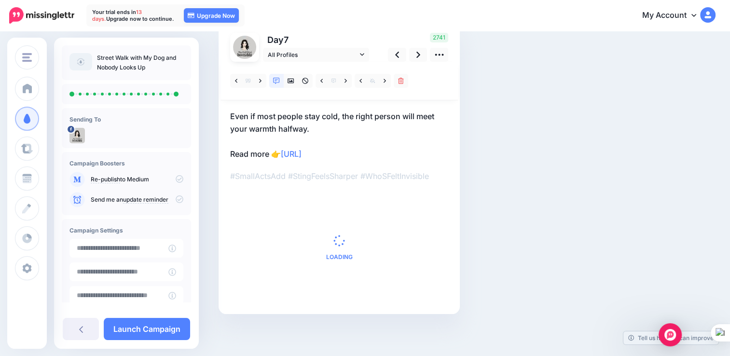
scroll to position [78, 0]
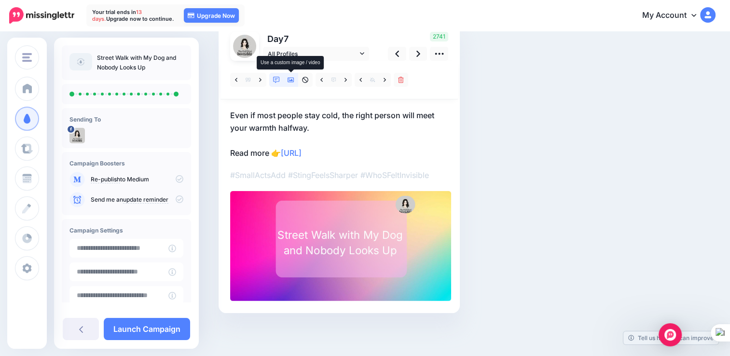
click at [291, 80] on icon at bounding box center [291, 80] width 7 height 5
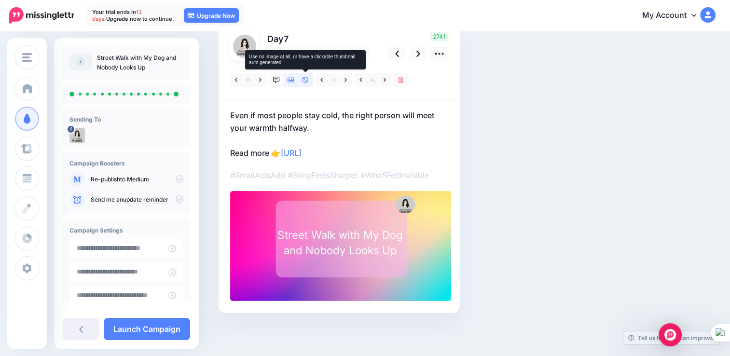
scroll to position [0, 0]
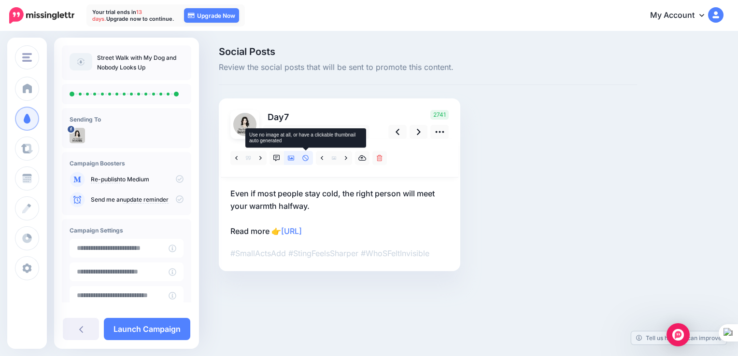
click at [305, 162] on link at bounding box center [305, 158] width 14 height 14
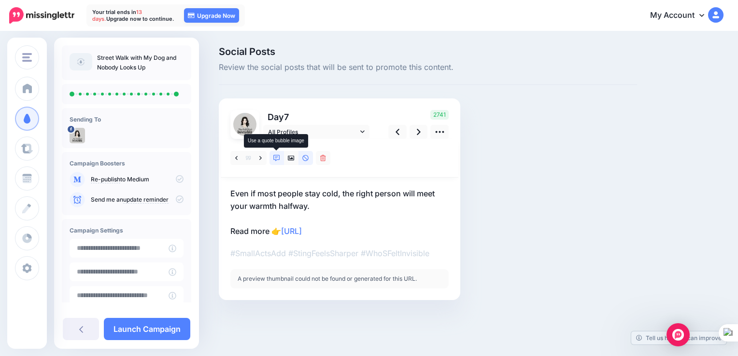
click at [274, 160] on icon at bounding box center [276, 158] width 7 height 7
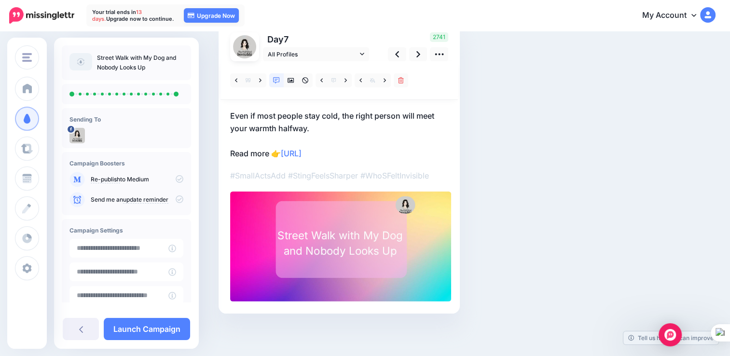
scroll to position [78, 0]
click at [395, 58] on icon at bounding box center [397, 54] width 4 height 10
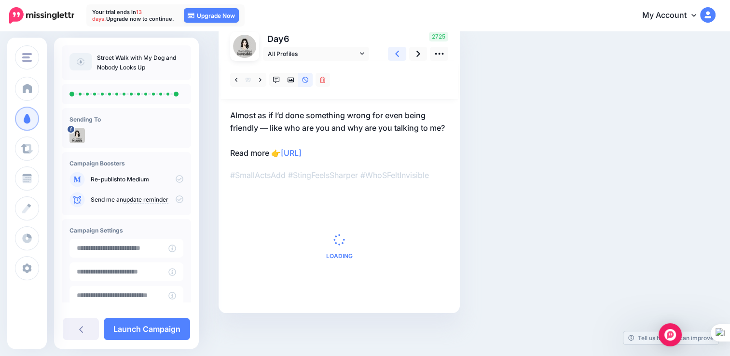
scroll to position [0, 0]
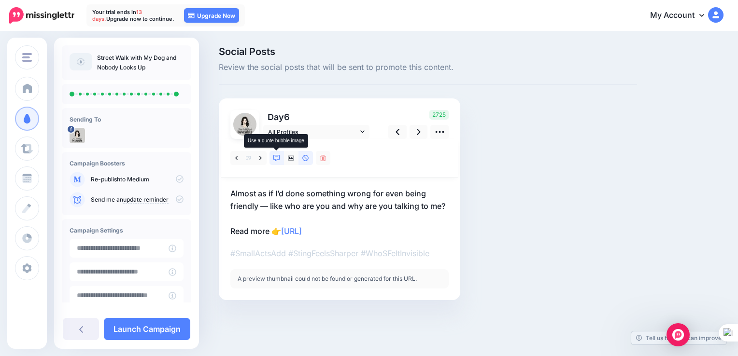
click at [278, 159] on icon at bounding box center [276, 158] width 7 height 7
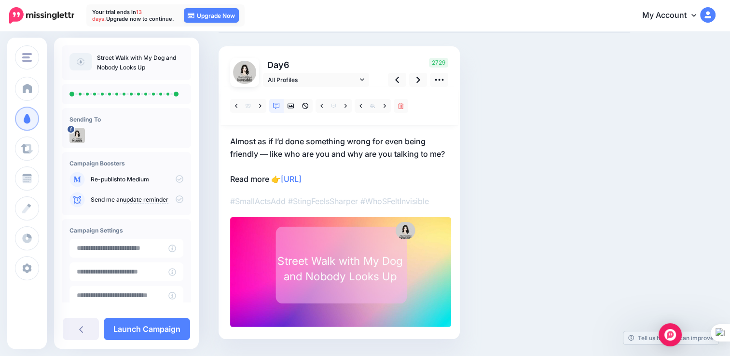
scroll to position [30, 0]
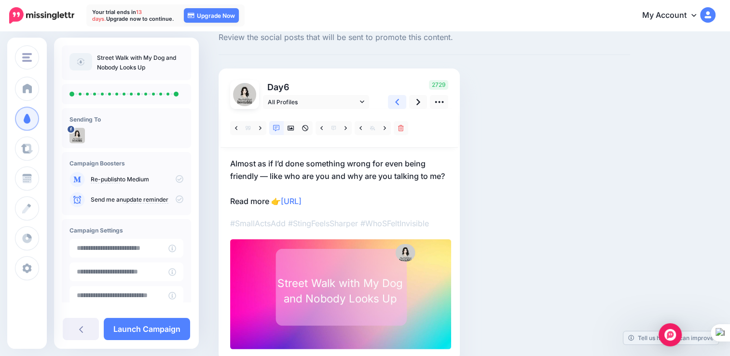
click at [398, 101] on icon at bounding box center [397, 102] width 4 height 10
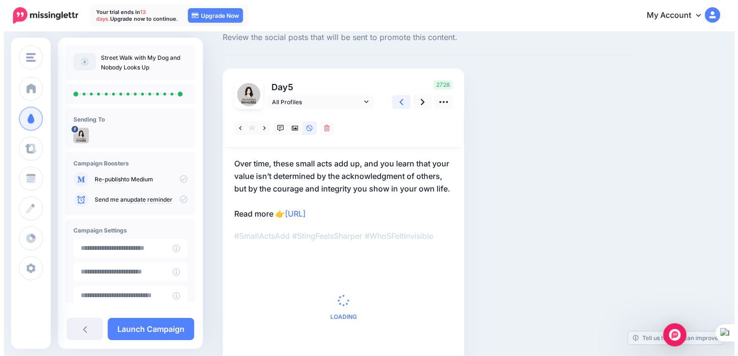
scroll to position [0, 0]
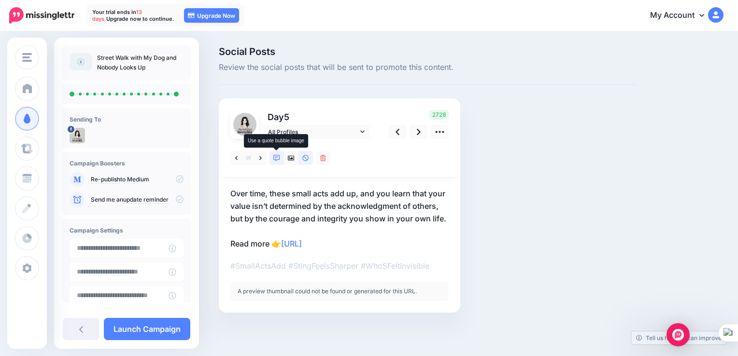
click at [276, 160] on icon at bounding box center [276, 158] width 7 height 7
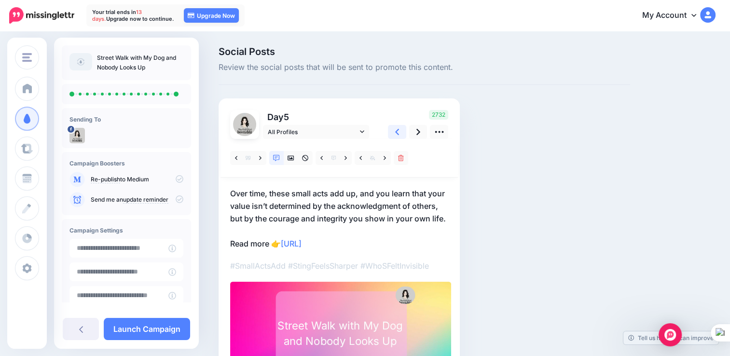
click at [392, 127] on link at bounding box center [397, 132] width 18 height 14
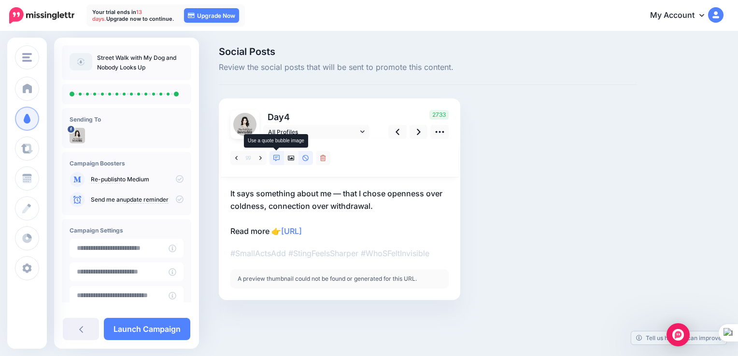
click at [277, 157] on icon at bounding box center [276, 158] width 7 height 7
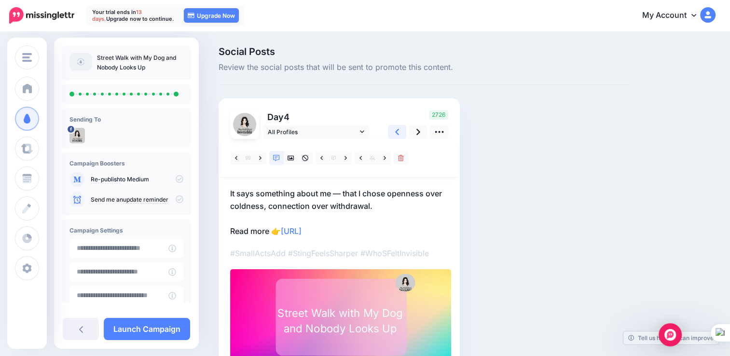
click at [396, 137] on link at bounding box center [397, 132] width 18 height 14
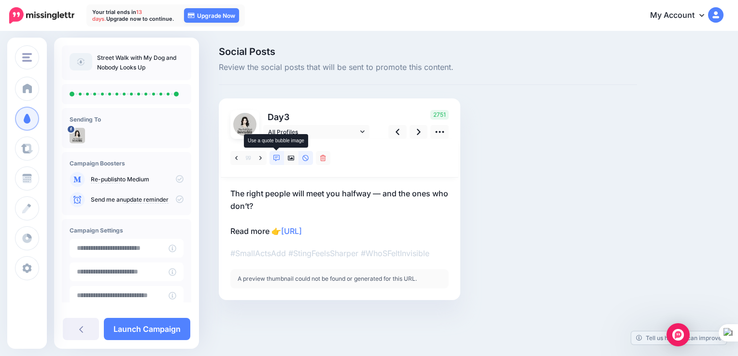
click at [277, 159] on icon at bounding box center [276, 158] width 7 height 7
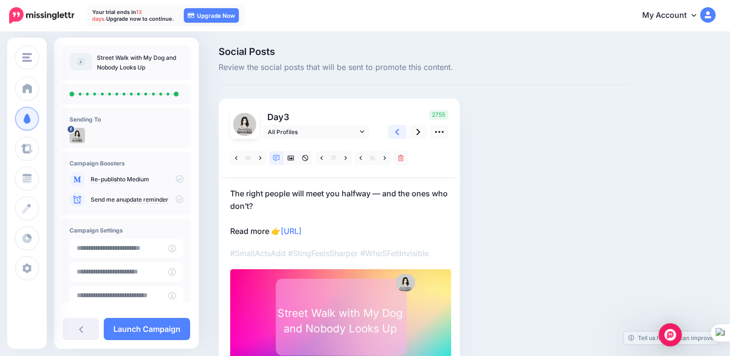
click at [395, 134] on icon at bounding box center [397, 132] width 4 height 10
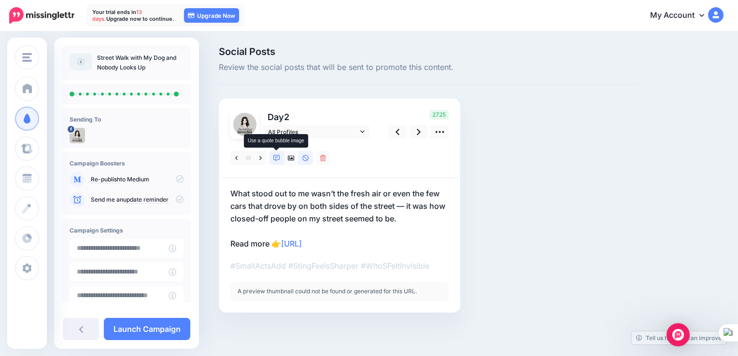
click at [274, 157] on icon at bounding box center [276, 158] width 7 height 7
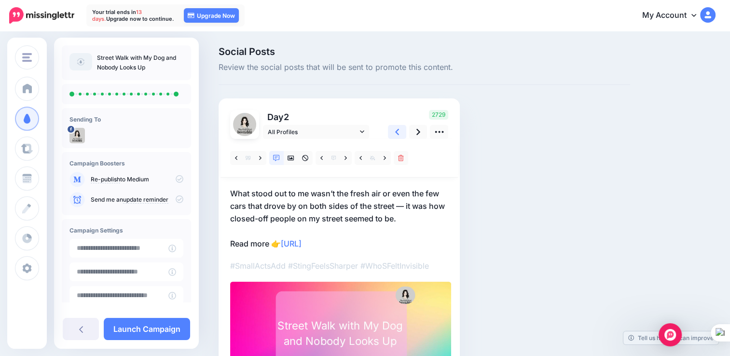
click at [391, 135] on link at bounding box center [397, 132] width 18 height 14
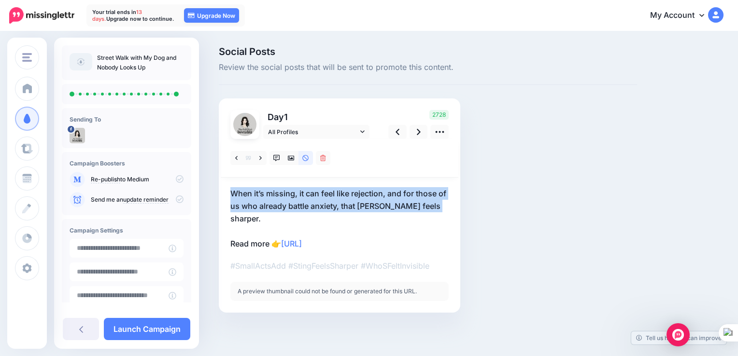
drag, startPoint x: 435, startPoint y: 206, endPoint x: 228, endPoint y: 192, distance: 207.1
click at [227, 192] on div "Day 1 All Profiles" at bounding box center [339, 205] width 241 height 214
copy p "When it’s missing, it can feel like rejection, and for those of us who already …"
click at [257, 192] on p "When it’s missing, it can feel like rejection, and for those of us who already …" at bounding box center [339, 218] width 218 height 63
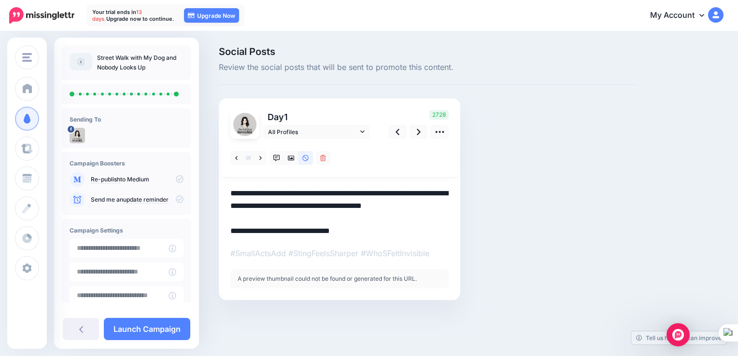
click at [266, 193] on textarea "**********" at bounding box center [339, 212] width 218 height 50
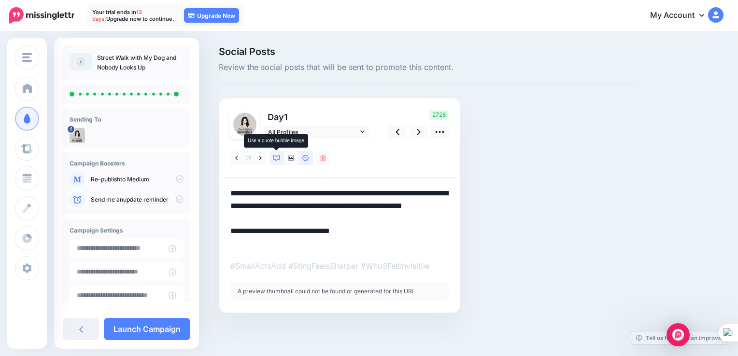
click at [280, 158] on link at bounding box center [276, 158] width 14 height 14
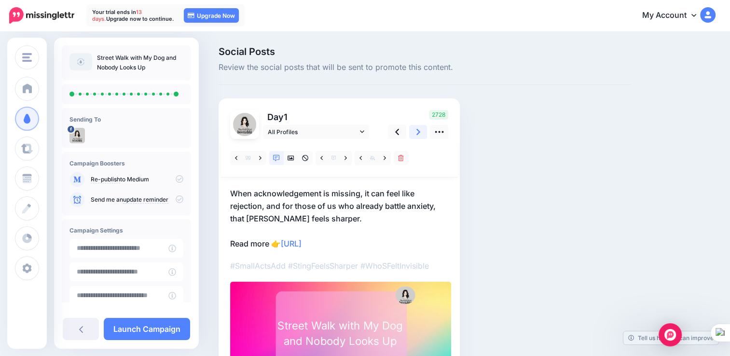
click at [416, 135] on link at bounding box center [418, 132] width 18 height 14
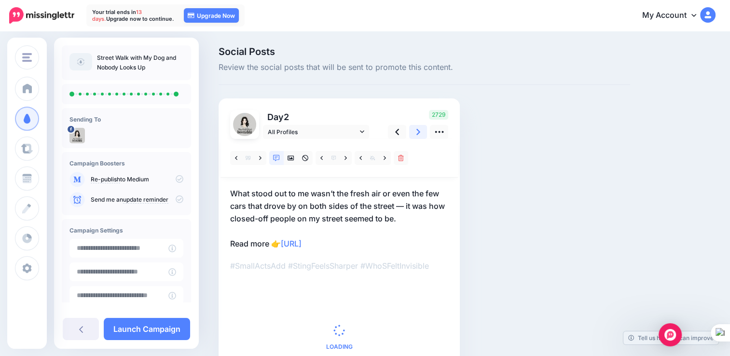
click at [416, 135] on link at bounding box center [418, 132] width 18 height 14
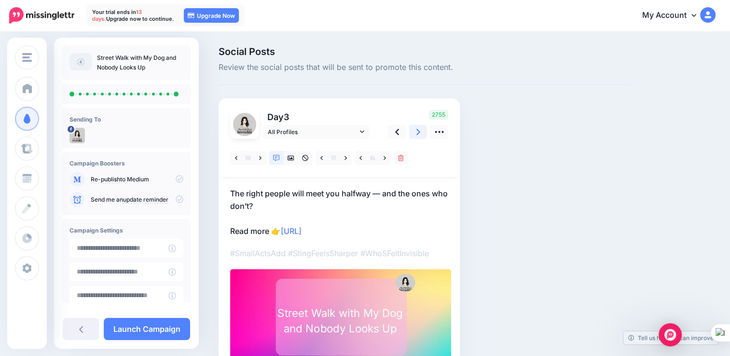
click at [416, 135] on link at bounding box center [418, 132] width 18 height 14
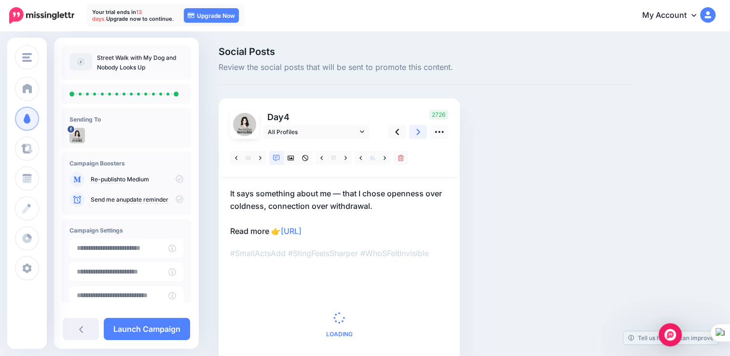
click at [416, 135] on link at bounding box center [418, 132] width 18 height 14
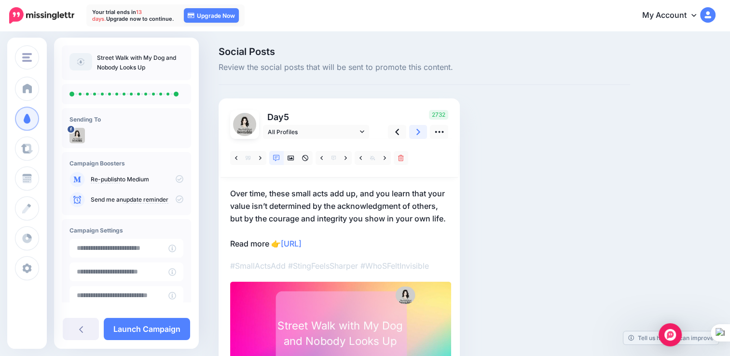
click at [416, 135] on link at bounding box center [418, 132] width 18 height 14
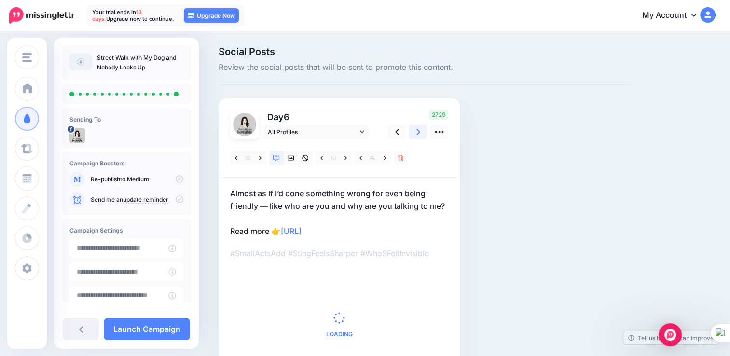
click at [416, 135] on link at bounding box center [418, 132] width 18 height 14
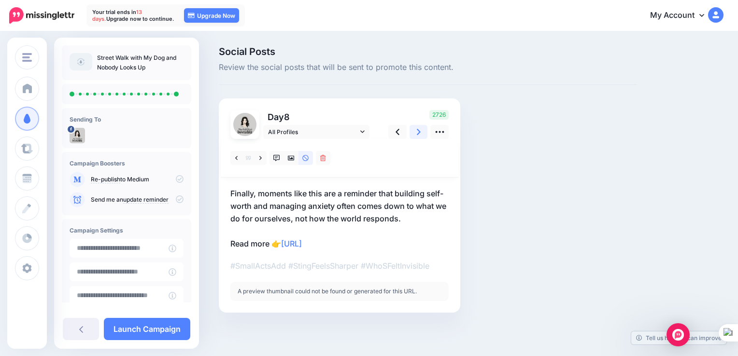
click at [417, 133] on icon at bounding box center [419, 132] width 4 height 6
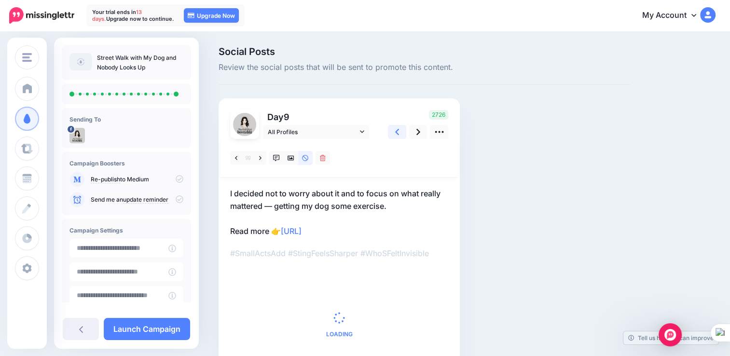
click at [404, 131] on link at bounding box center [397, 132] width 18 height 14
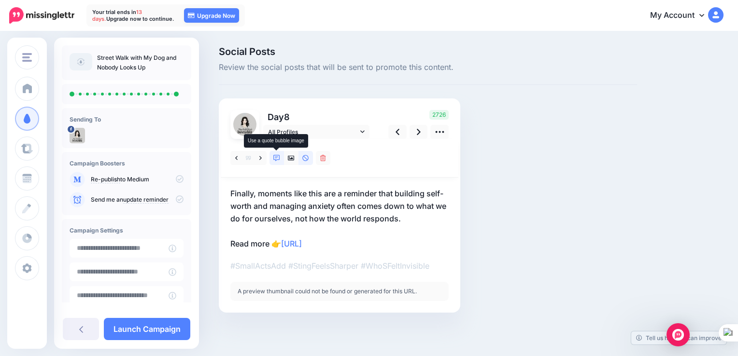
click at [281, 155] on link at bounding box center [276, 158] width 14 height 14
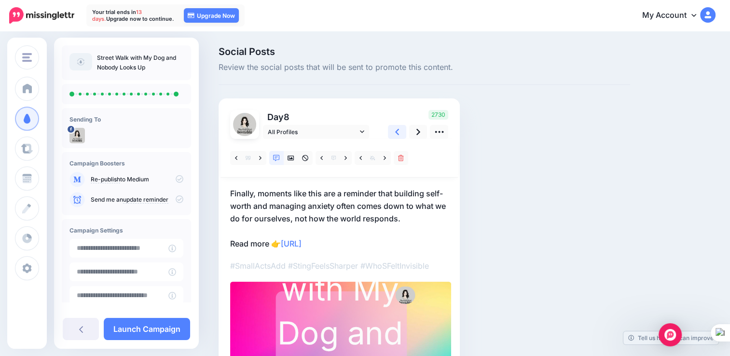
click at [398, 134] on icon at bounding box center [397, 132] width 4 height 6
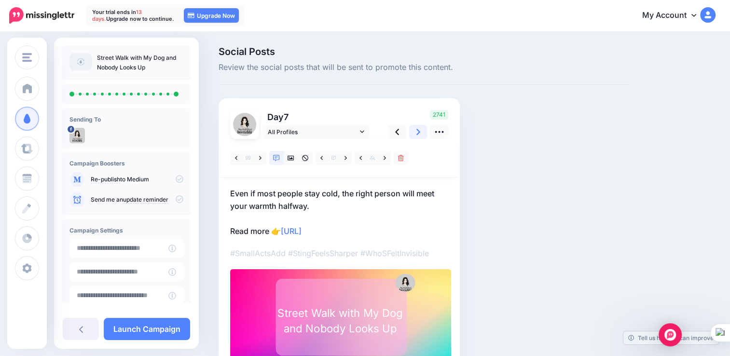
click at [413, 136] on link at bounding box center [418, 132] width 18 height 14
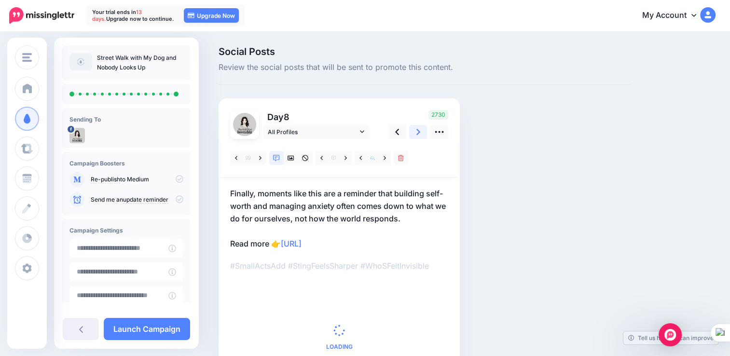
click at [413, 136] on link at bounding box center [418, 132] width 18 height 14
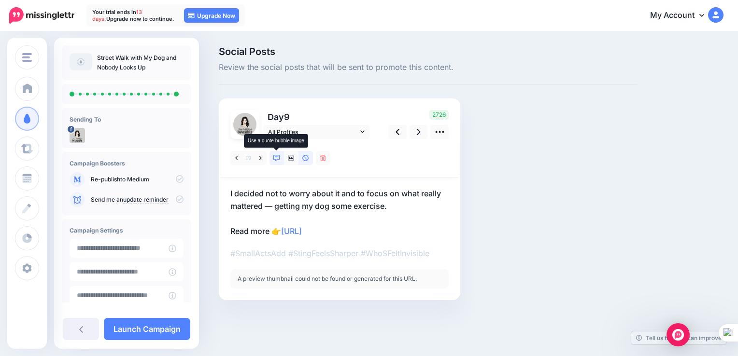
click at [278, 159] on icon at bounding box center [276, 158] width 7 height 7
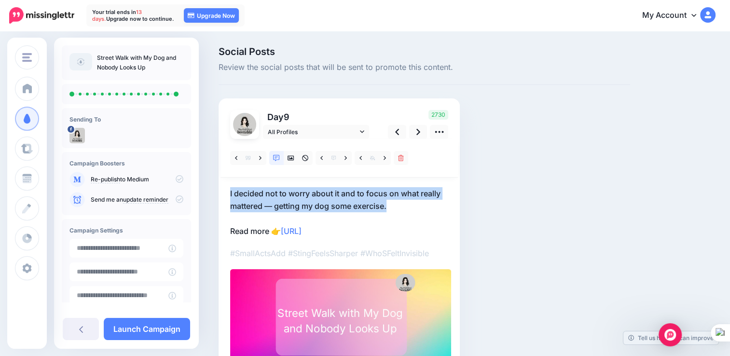
drag, startPoint x: 229, startPoint y: 194, endPoint x: 392, endPoint y: 206, distance: 163.2
click at [392, 206] on div "Day 9 All Profiles" at bounding box center [339, 244] width 241 height 293
copy p "I decided not to worry about it and to focus on what really mattered — getting …"
click at [265, 190] on p "I decided not to worry about it and to focus on what really mattered — getting …" at bounding box center [339, 212] width 218 height 50
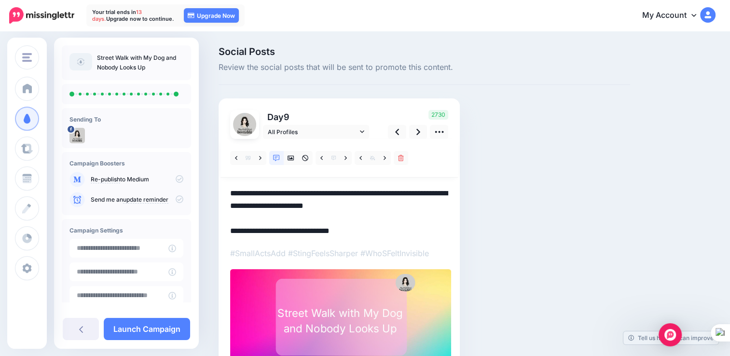
drag, startPoint x: 344, startPoint y: 191, endPoint x: 337, endPoint y: 191, distance: 7.7
click at [337, 191] on textarea "**********" at bounding box center [339, 212] width 218 height 50
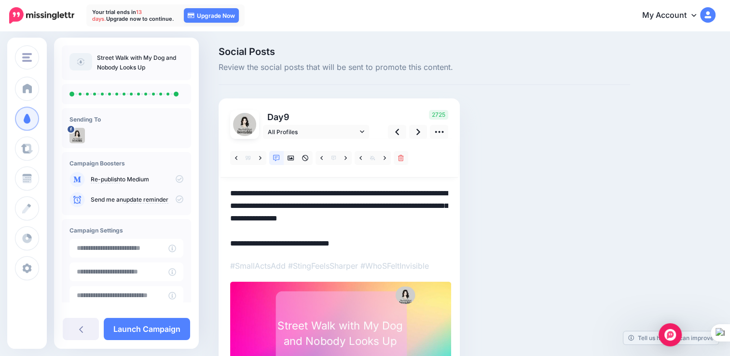
drag, startPoint x: 436, startPoint y: 223, endPoint x: 254, endPoint y: 202, distance: 183.3
click at [227, 195] on div "Day 9 All Profiles" at bounding box center [339, 251] width 241 height 306
paste textarea
click at [303, 213] on textarea "**********" at bounding box center [339, 218] width 218 height 63
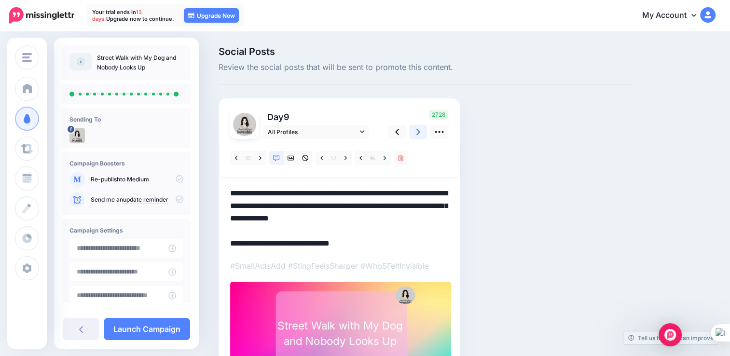
click at [423, 135] on link at bounding box center [418, 132] width 18 height 14
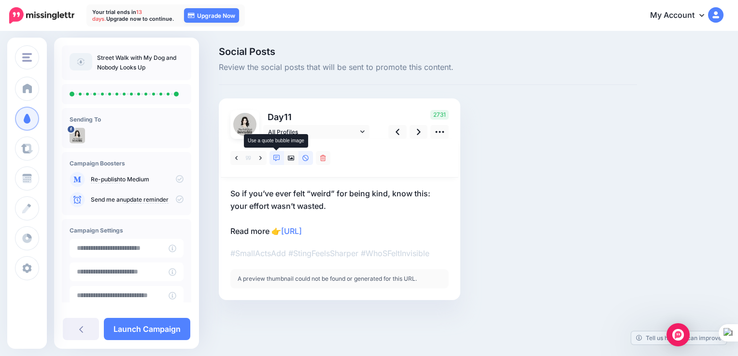
click at [277, 157] on icon at bounding box center [276, 158] width 7 height 7
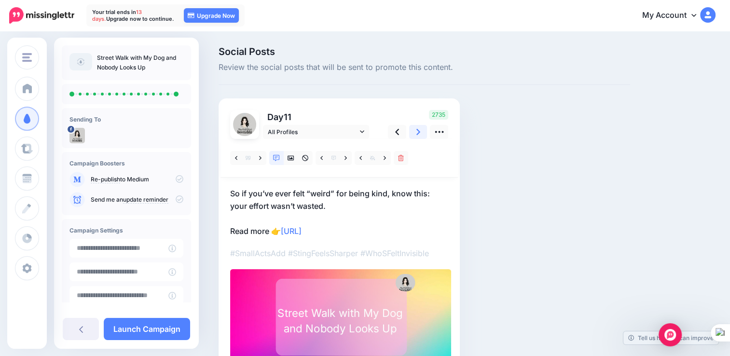
click at [412, 134] on link at bounding box center [418, 132] width 18 height 14
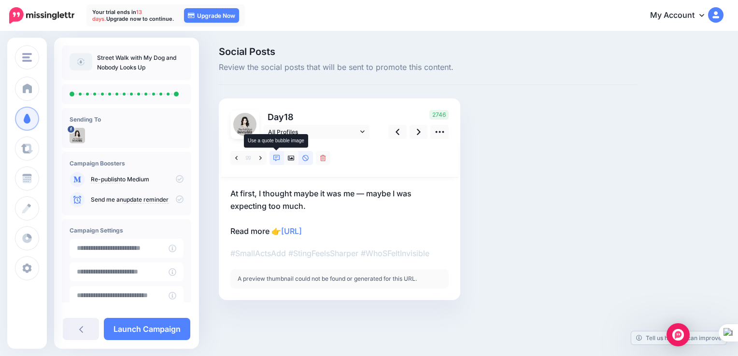
click at [277, 159] on icon at bounding box center [276, 158] width 7 height 7
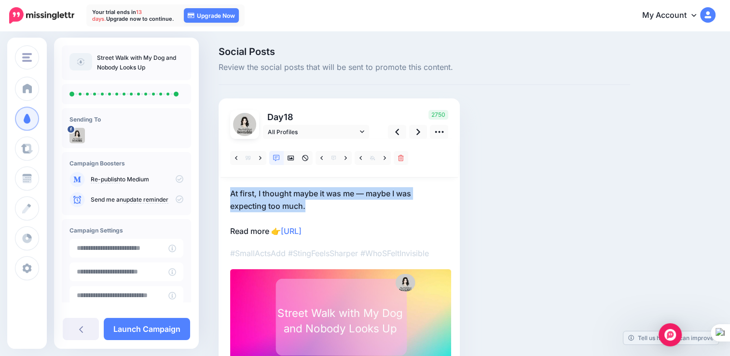
drag, startPoint x: 312, startPoint y: 206, endPoint x: 233, endPoint y: 193, distance: 80.2
click at [231, 192] on p "At first, I thought maybe it was me — maybe I was expecting too much. Read more…" at bounding box center [339, 212] width 218 height 50
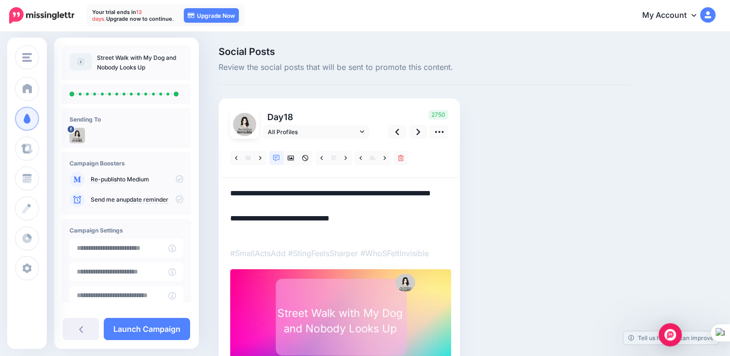
drag, startPoint x: 315, startPoint y: 213, endPoint x: 222, endPoint y: 197, distance: 94.5
click at [222, 197] on div "Day 18 All Profiles" at bounding box center [339, 244] width 241 height 293
click at [311, 210] on textarea "**********" at bounding box center [339, 212] width 218 height 50
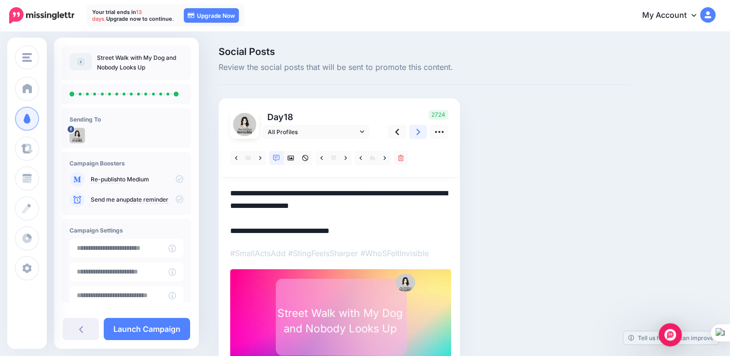
click at [420, 133] on icon at bounding box center [419, 132] width 4 height 10
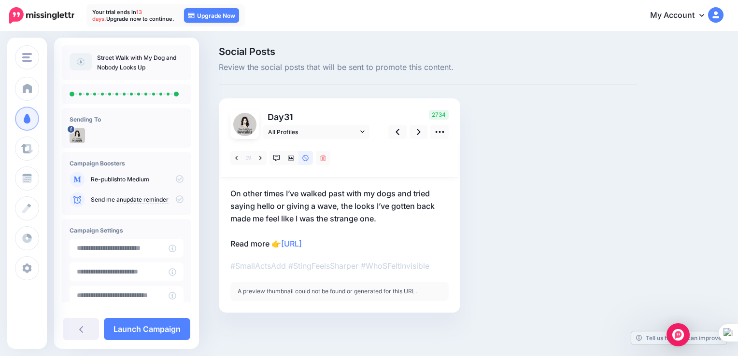
click at [269, 191] on p "On other times I’ve walked past with my dogs and tried saying hello or giving a…" at bounding box center [339, 218] width 218 height 63
click at [0, 0] on textarea "**********" at bounding box center [0, 0] width 0 height 0
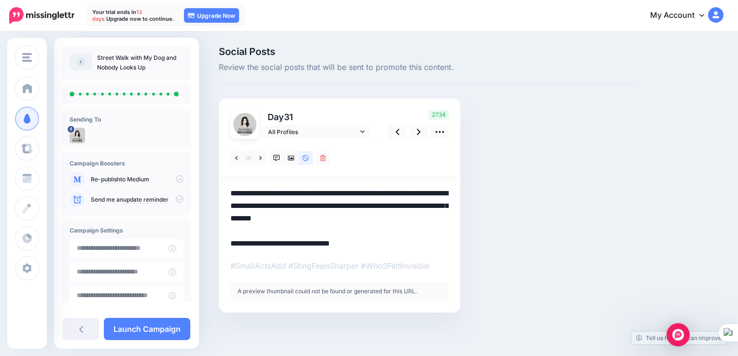
drag, startPoint x: 404, startPoint y: 221, endPoint x: 227, endPoint y: 197, distance: 178.8
click at [227, 197] on div "Day 31 All Profiles" at bounding box center [339, 205] width 241 height 214
paste textarea
click at [276, 158] on icon at bounding box center [276, 158] width 7 height 7
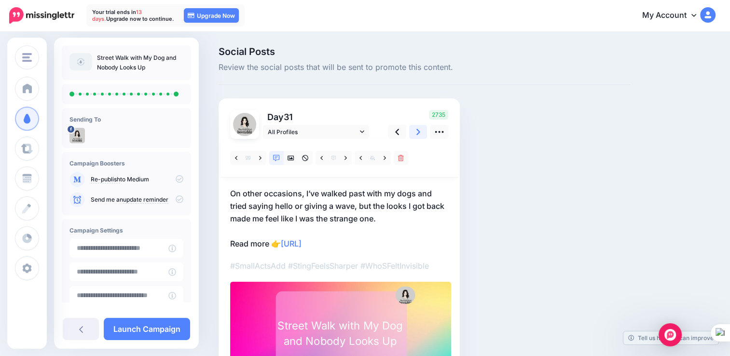
click at [419, 135] on icon at bounding box center [419, 132] width 4 height 10
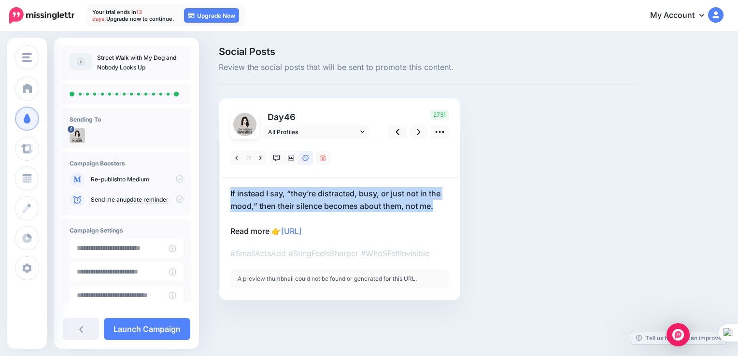
drag, startPoint x: 437, startPoint y: 207, endPoint x: 224, endPoint y: 191, distance: 214.0
click at [224, 191] on div "Day 46 All Profiles" at bounding box center [339, 199] width 241 height 202
drag, startPoint x: 224, startPoint y: 191, endPoint x: 232, endPoint y: 192, distance: 7.7
copy p "If instead I say, “they’re distracted, busy, or just not in the mood,” then the…"
click at [270, 190] on p "If instead I say, “they’re distracted, busy, or just not in the mood,” then the…" at bounding box center [339, 212] width 218 height 50
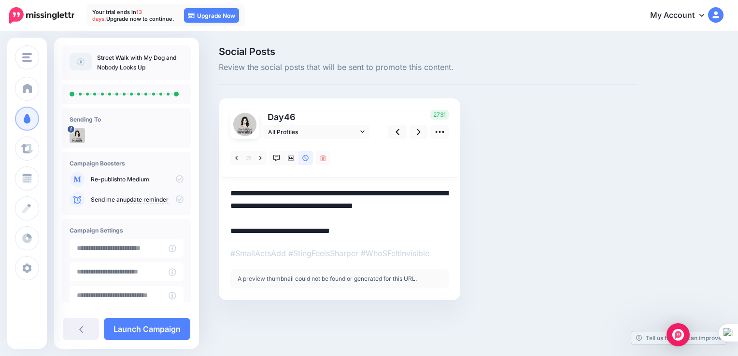
click at [276, 190] on textarea "**********" at bounding box center [339, 212] width 218 height 50
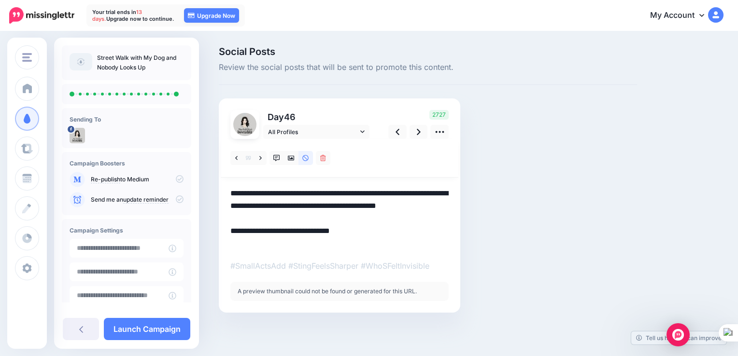
click at [362, 199] on textarea "**********" at bounding box center [339, 218] width 218 height 63
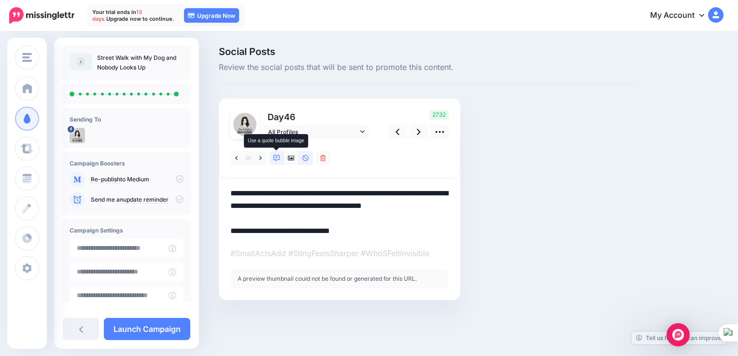
click at [278, 163] on link at bounding box center [276, 158] width 14 height 14
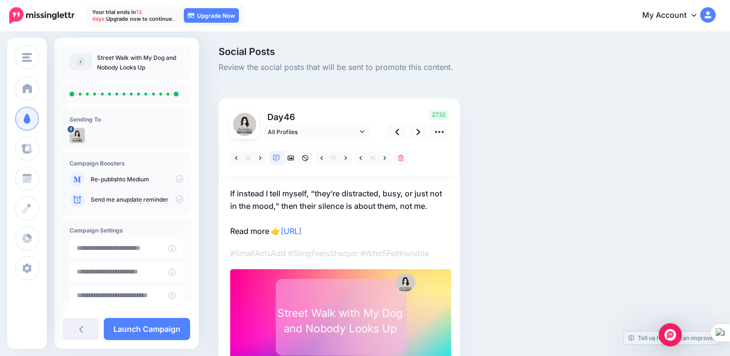
click at [350, 205] on p "If instead I tell myself, “they’re distracted, busy, or just not in the mood,” …" at bounding box center [339, 212] width 218 height 50
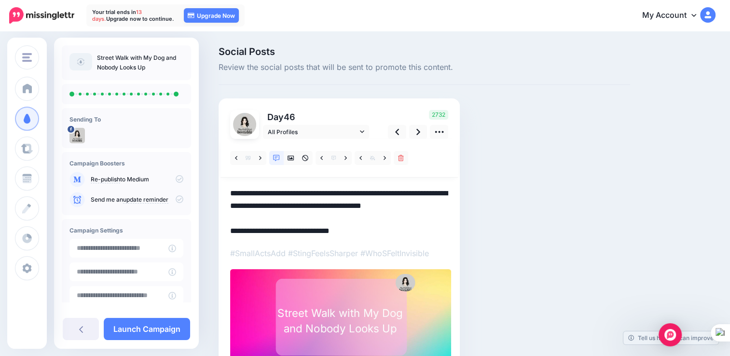
click at [350, 205] on textarea "**********" at bounding box center [339, 212] width 218 height 50
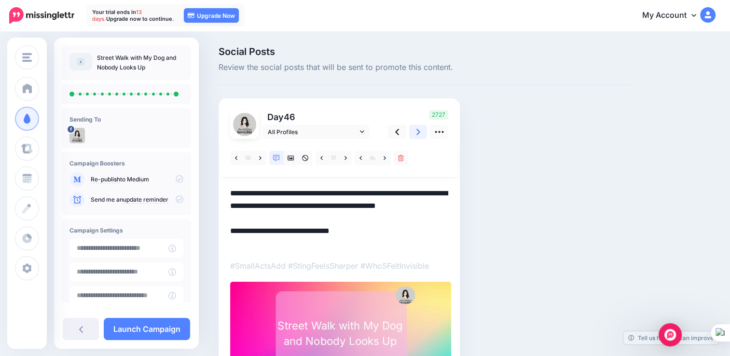
click at [423, 131] on link at bounding box center [418, 132] width 18 height 14
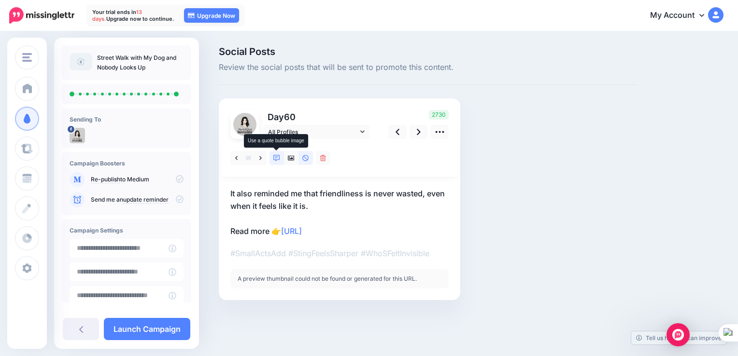
click at [273, 160] on icon at bounding box center [276, 158] width 7 height 7
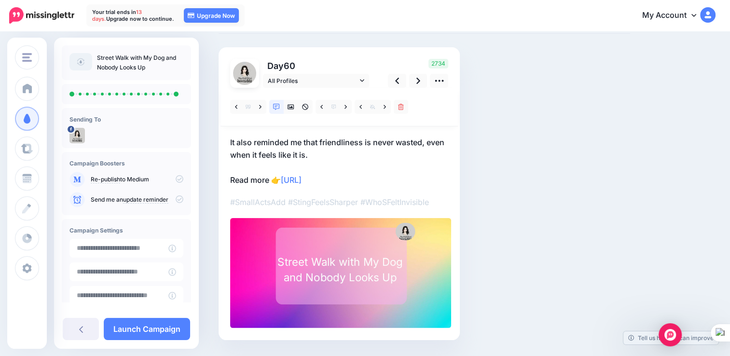
scroll to position [30, 0]
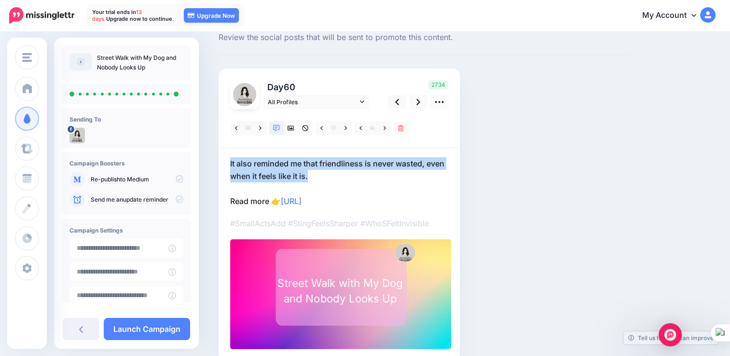
drag, startPoint x: 313, startPoint y: 177, endPoint x: 230, endPoint y: 167, distance: 84.1
click at [230, 167] on div "Day 60 All Profiles" at bounding box center [339, 215] width 241 height 293
copy p "It also reminded me that friendliness is never wasted, even when it feels like …"
click at [317, 171] on p "It also reminded me that friendliness is never wasted, even when it feels like …" at bounding box center [339, 182] width 218 height 50
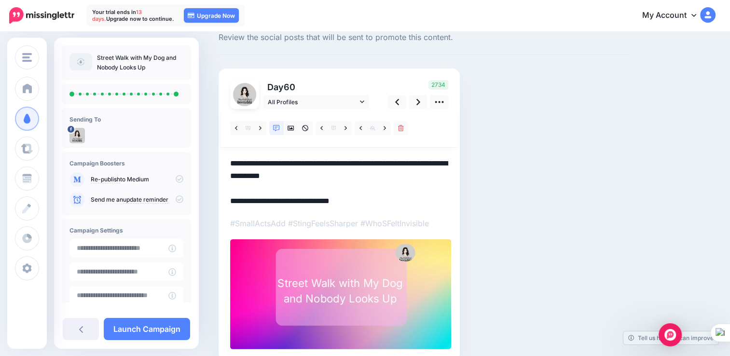
drag, startPoint x: 292, startPoint y: 175, endPoint x: 312, endPoint y: 173, distance: 20.3
click at [312, 173] on textarea "**********" at bounding box center [339, 182] width 218 height 50
type textarea "**********"
click at [415, 102] on link at bounding box center [418, 102] width 18 height 14
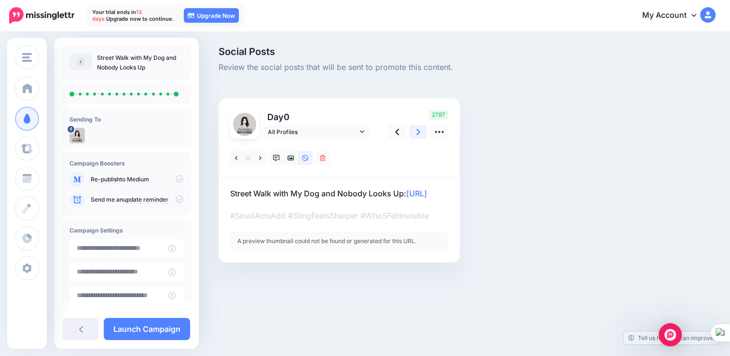
scroll to position [0, 0]
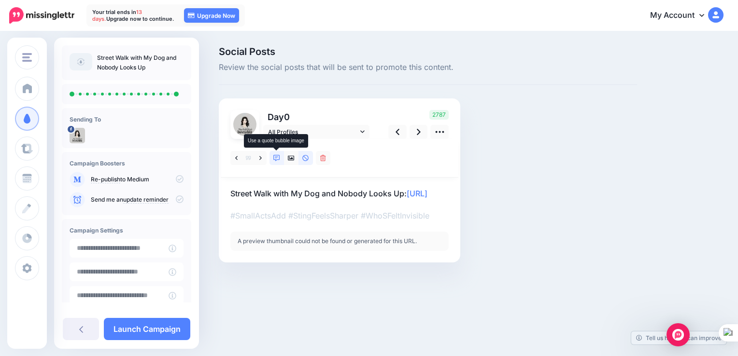
click at [278, 157] on icon at bounding box center [276, 158] width 7 height 7
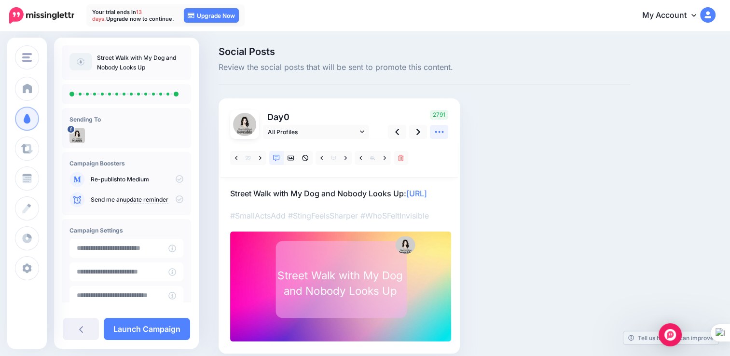
click at [440, 135] on icon at bounding box center [440, 132] width 10 height 10
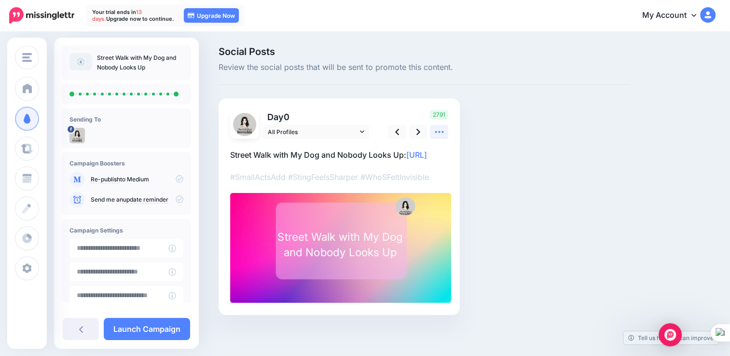
click at [439, 133] on icon at bounding box center [440, 132] width 10 height 10
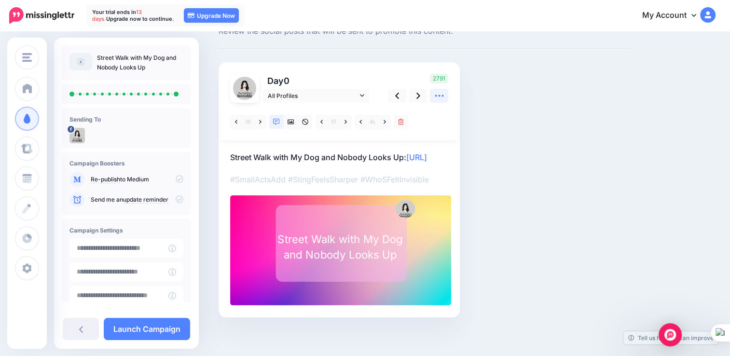
scroll to position [53, 0]
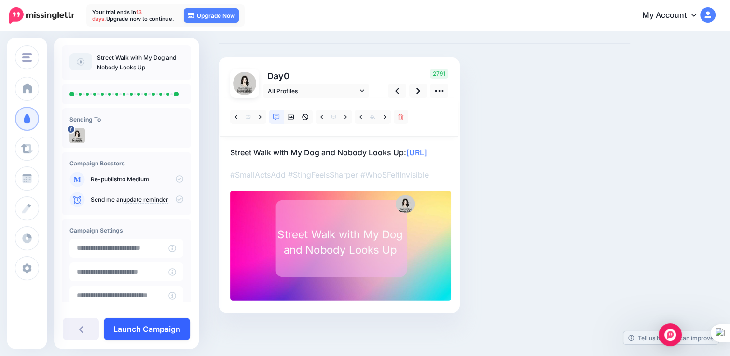
click at [148, 327] on link "Launch Campaign" at bounding box center [147, 329] width 86 height 22
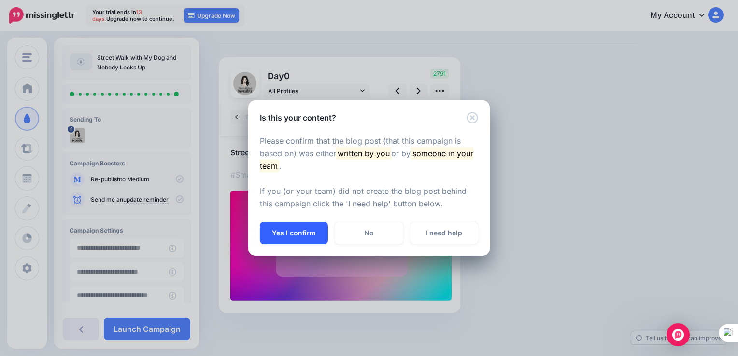
click at [299, 225] on button "Yes I confirm" at bounding box center [294, 233] width 68 height 22
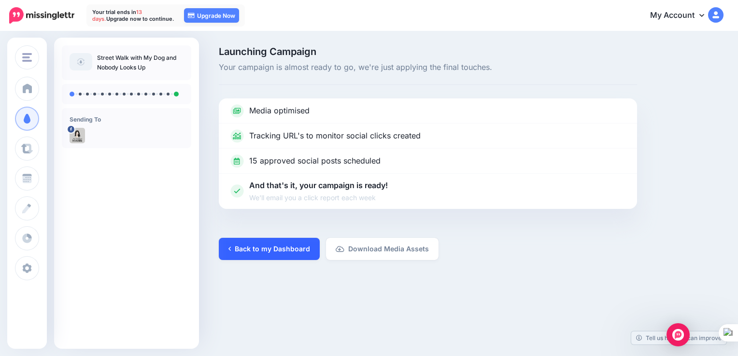
click at [267, 254] on link "Back to my Dashboard" at bounding box center [269, 249] width 101 height 22
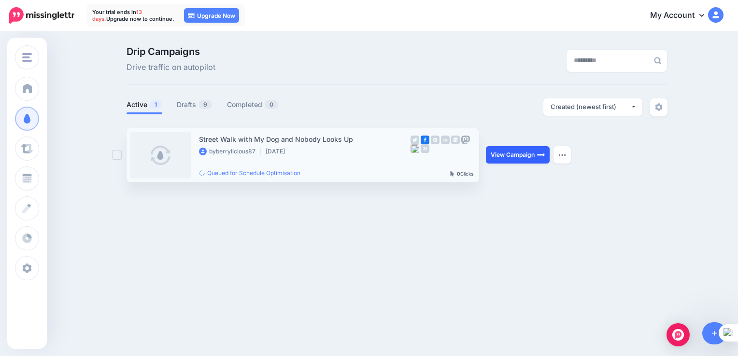
click at [510, 156] on link "View Campaign" at bounding box center [518, 154] width 64 height 17
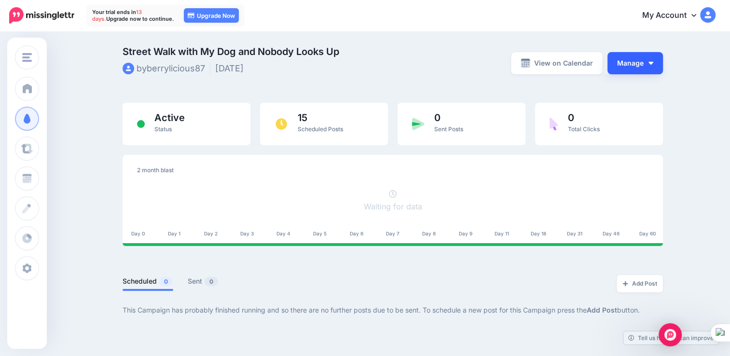
click at [639, 61] on button "Manage" at bounding box center [636, 63] width 56 height 22
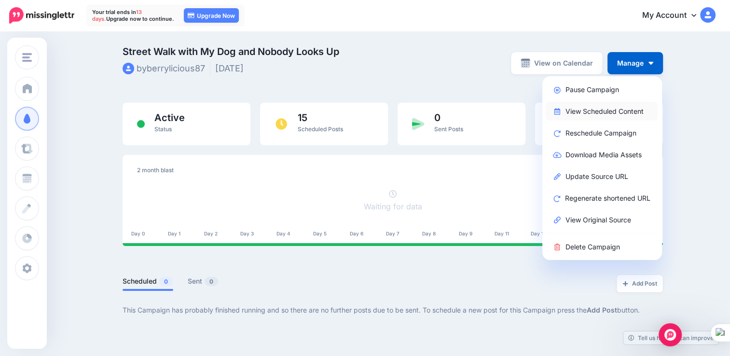
click at [639, 113] on link "View Scheduled Content" at bounding box center [602, 111] width 112 height 19
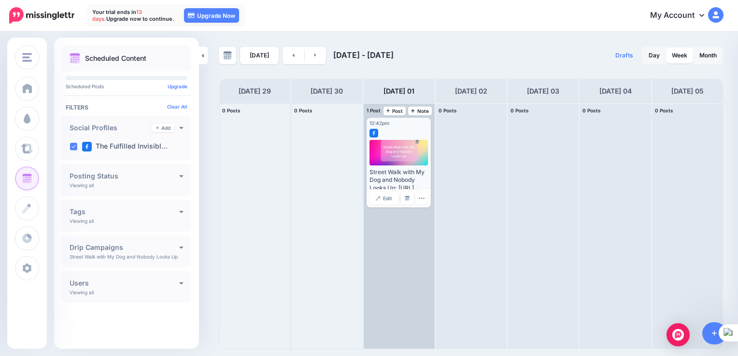
click at [391, 165] on div "Street Walk with My Dog and Nobody Looks Up: https://lttr.ai/AjWYt #SmallActsAd…" at bounding box center [398, 172] width 58 height 65
click at [410, 167] on div "Street Walk with My Dog and Nobody Looks Up: https://lttr.ai/AjWYt #SmallActsAd…" at bounding box center [398, 172] width 58 height 65
click at [422, 200] on icon "button" at bounding box center [421, 198] width 6 height 6
click at [382, 203] on link "Edit" at bounding box center [383, 198] width 29 height 13
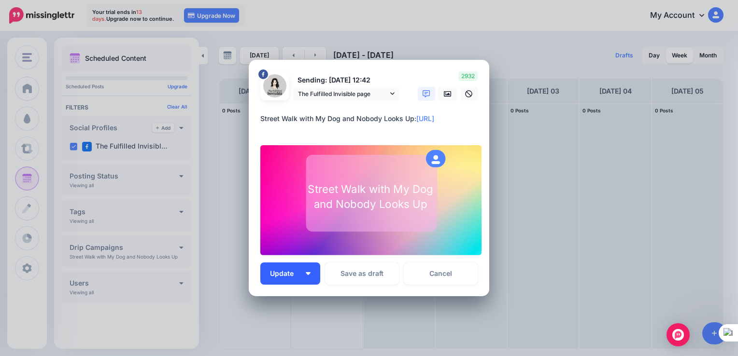
click at [307, 279] on button "Update" at bounding box center [290, 274] width 60 height 22
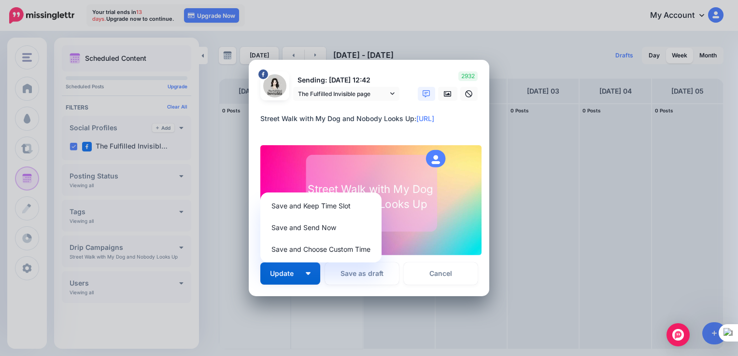
click at [286, 138] on form "Sending: 1st Oct 12:42 The Fulfilled Invisible page The Fulfilled Invisible pag…" at bounding box center [368, 163] width 217 height 184
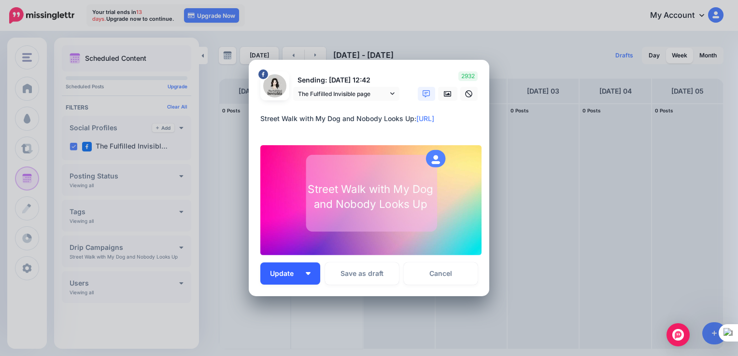
click at [305, 276] on button "Update" at bounding box center [290, 274] width 60 height 22
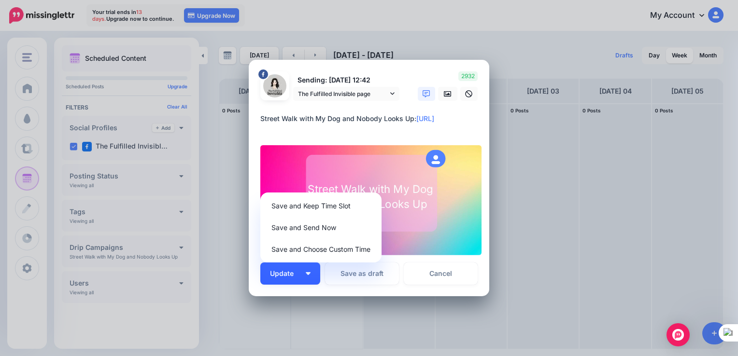
click at [298, 273] on button "Update" at bounding box center [290, 274] width 60 height 22
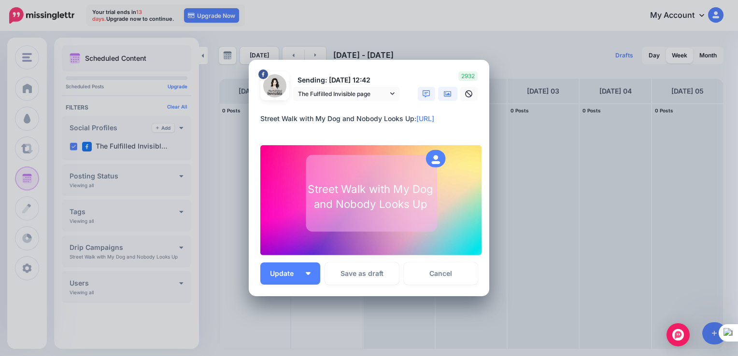
click at [444, 97] on icon at bounding box center [448, 94] width 8 height 6
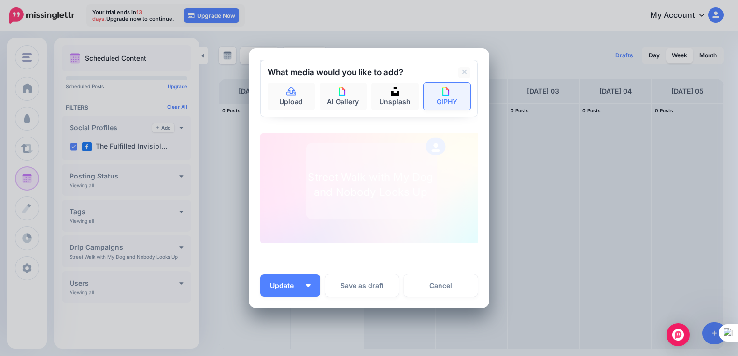
click at [443, 101] on link "GIPHY" at bounding box center [446, 96] width 47 height 27
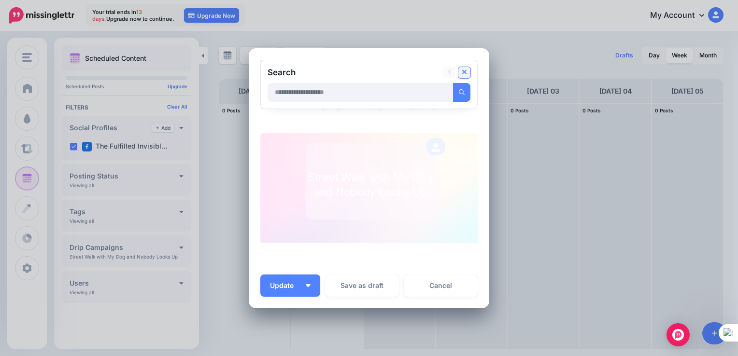
click at [462, 73] on icon at bounding box center [464, 73] width 5 height 8
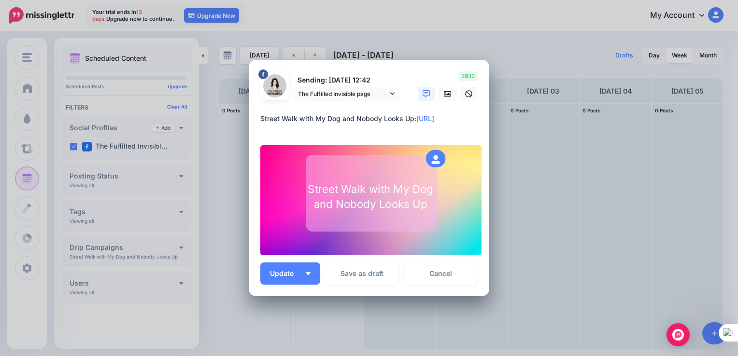
drag, startPoint x: 424, startPoint y: 206, endPoint x: 308, endPoint y: 190, distance: 118.0
click at [308, 190] on div "Street Walk with My Dog and Nobody Looks Up" at bounding box center [371, 197] width 128 height 30
type textarea "**********"
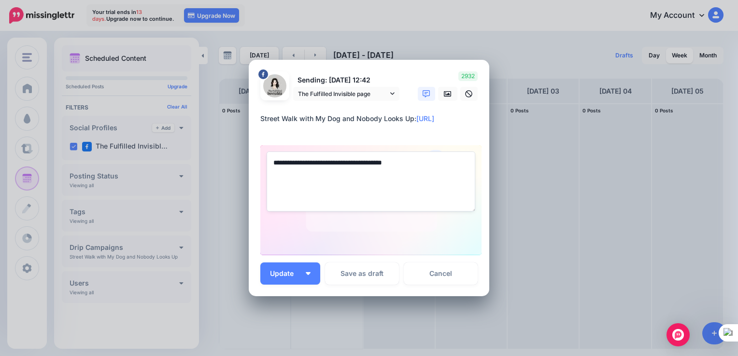
click at [404, 131] on textarea "**********" at bounding box center [371, 122] width 222 height 19
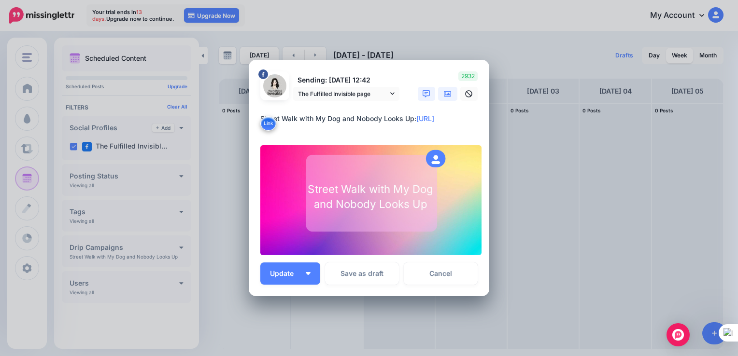
click at [447, 98] on link at bounding box center [447, 94] width 19 height 14
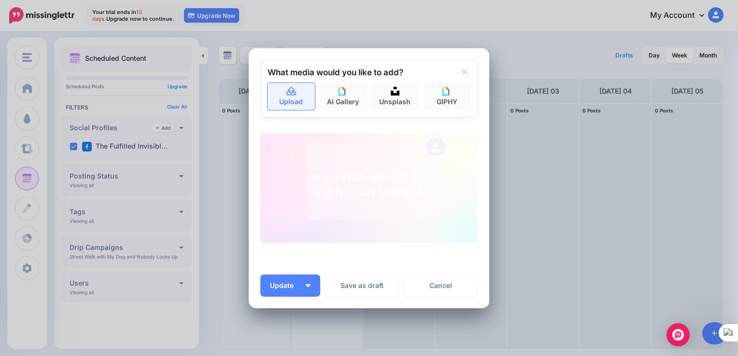
click at [267, 100] on link "Upload" at bounding box center [290, 96] width 47 height 27
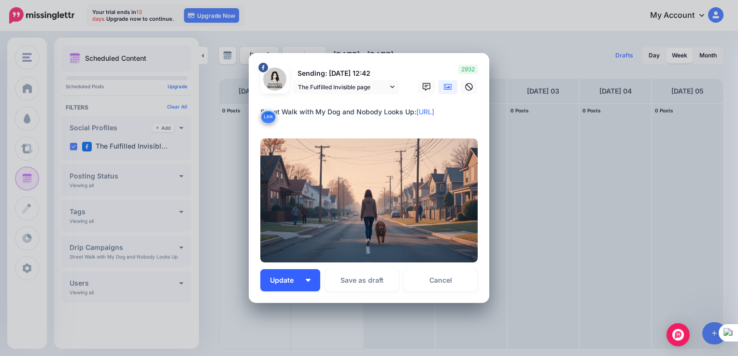
click at [299, 283] on button "Update" at bounding box center [290, 280] width 60 height 22
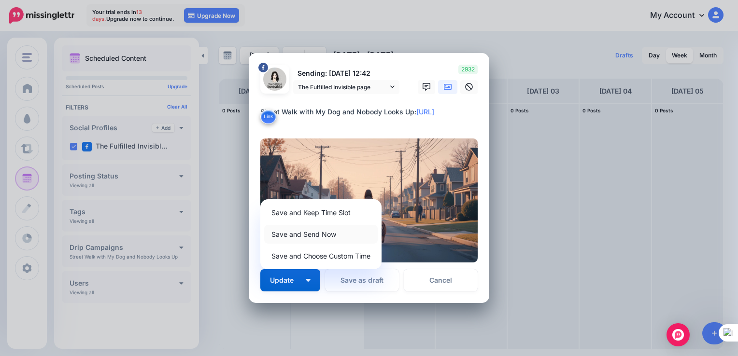
click at [322, 239] on link "Save and Send Now" at bounding box center [320, 234] width 113 height 19
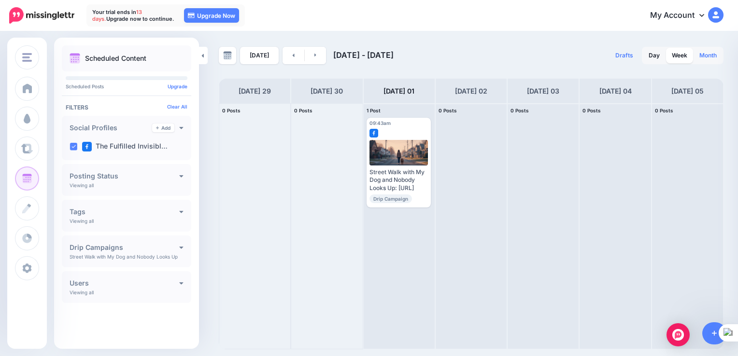
click at [712, 58] on link "Month" at bounding box center [707, 55] width 29 height 15
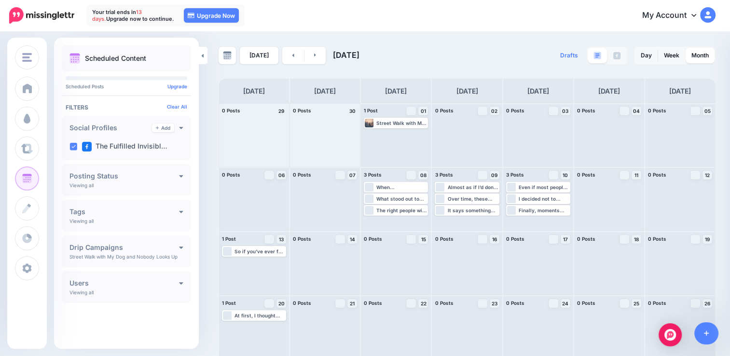
click at [178, 127] on div "Social Profiles Add" at bounding box center [127, 128] width 114 height 9
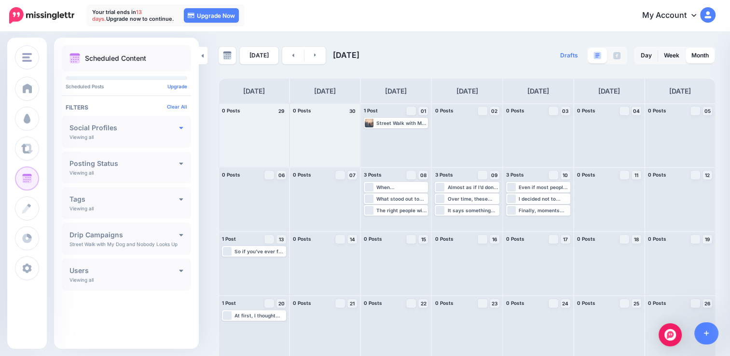
click at [182, 124] on icon at bounding box center [181, 127] width 4 height 7
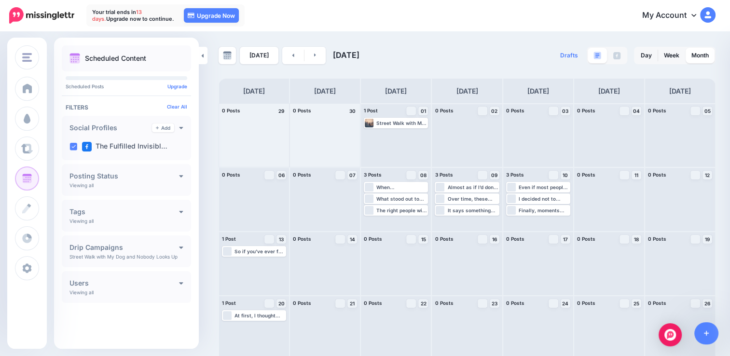
click at [149, 253] on div "**********" at bounding box center [126, 252] width 129 height 32
click at [179, 248] on icon at bounding box center [181, 247] width 4 height 7
click at [166, 271] on div "Street Walk with My Dog and Nobody Looks Up" at bounding box center [124, 268] width 95 height 11
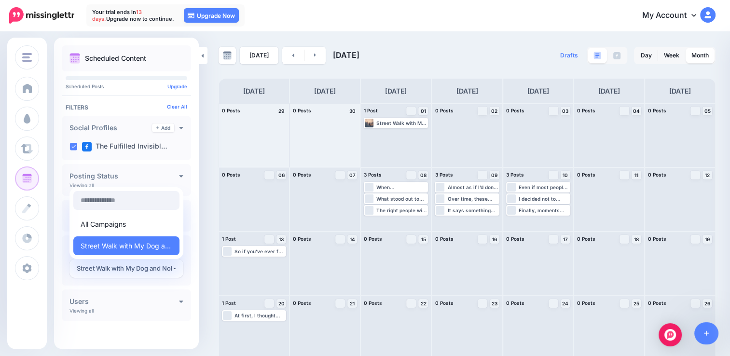
click at [129, 329] on div at bounding box center [126, 331] width 129 height 12
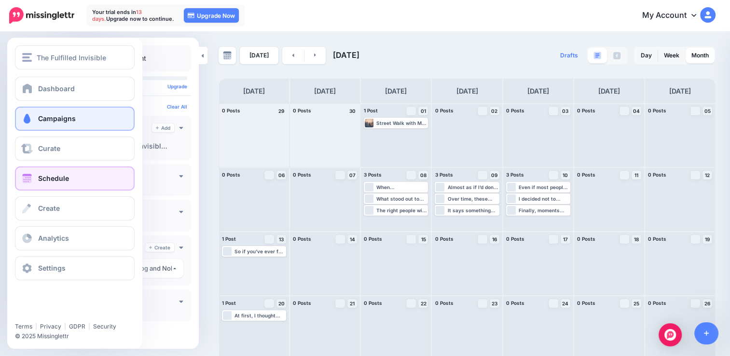
click at [119, 117] on link "Campaigns" at bounding box center [75, 119] width 120 height 24
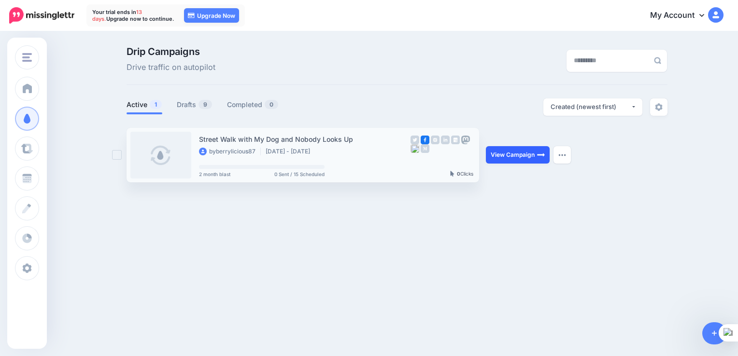
click at [508, 158] on link "View Campaign" at bounding box center [518, 154] width 64 height 17
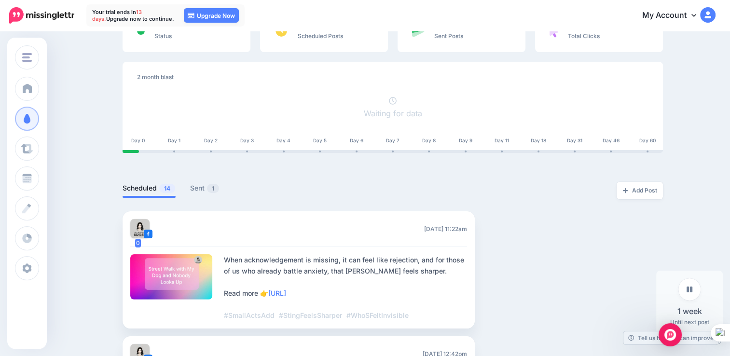
scroll to position [93, 0]
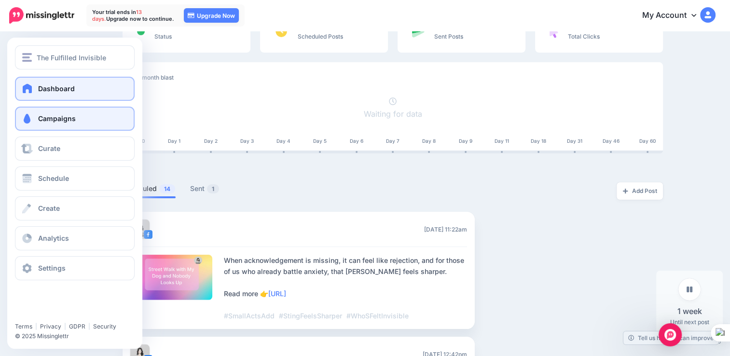
click at [78, 89] on link "Dashboard" at bounding box center [75, 89] width 120 height 24
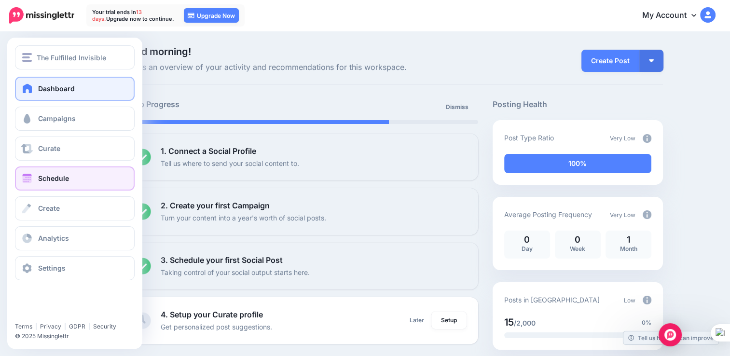
click at [75, 178] on link "Schedule" at bounding box center [75, 179] width 120 height 24
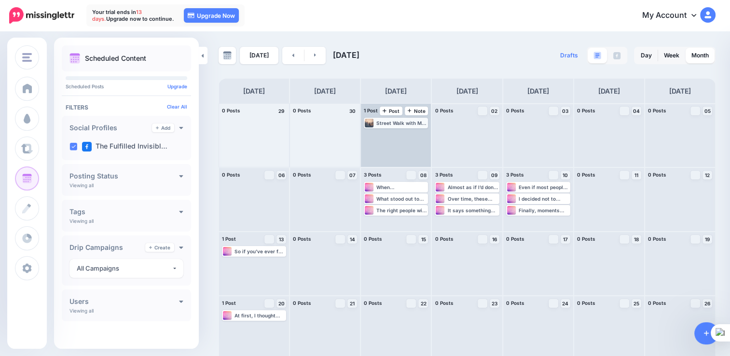
click at [423, 124] on div "Street Walk with My Dog and Nobody Looks Up: [URL]" at bounding box center [402, 123] width 51 height 6
click at [384, 120] on div "Street Walk with My Dog and Nobody Looks Up: [URL]" at bounding box center [402, 123] width 51 height 6
click at [377, 122] on div "Street Walk with My Dog and Nobody Looks Up: [URL] Published" at bounding box center [396, 123] width 62 height 9
click at [400, 124] on div "Street Walk with My Dog and Nobody Looks Up: [URL]" at bounding box center [402, 123] width 51 height 6
click at [400, 126] on div "Street Walk with My Dog and Nobody Looks Up: [URL]" at bounding box center [402, 123] width 51 height 6
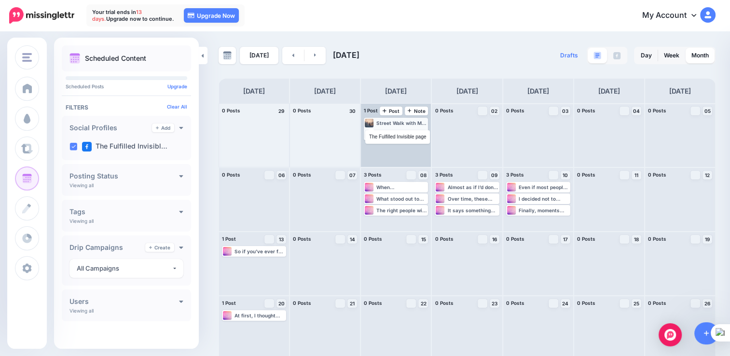
click at [373, 122] on div at bounding box center [369, 123] width 9 height 9
click at [386, 121] on div "Street Walk with My Dog and Nobody Looks Up: [URL]" at bounding box center [402, 123] width 51 height 6
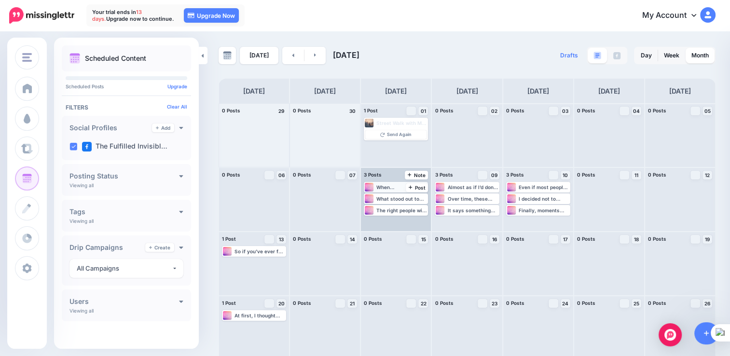
click at [388, 186] on div "When acknowledgement is missing, it can feel like rejection, and for those of u…" at bounding box center [402, 187] width 51 height 6
click at [386, 198] on span "Edit" at bounding box center [385, 199] width 8 height 5
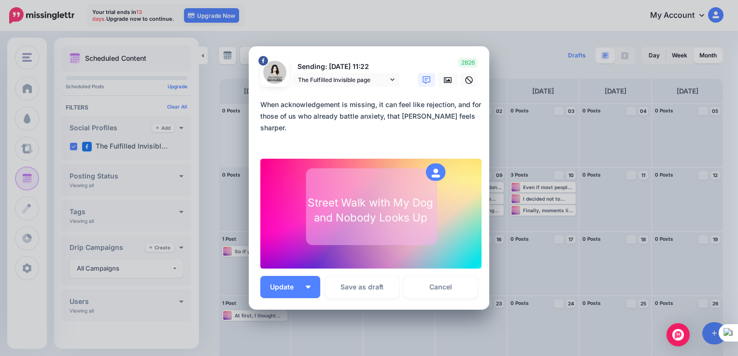
click at [456, 186] on div at bounding box center [370, 214] width 221 height 111
click at [400, 214] on div "Street Walk with My Dog and Nobody Looks Up" at bounding box center [371, 211] width 128 height 30
type textarea "**********"
click at [456, 142] on textarea "**********" at bounding box center [371, 122] width 222 height 46
click at [443, 85] on link at bounding box center [447, 80] width 19 height 14
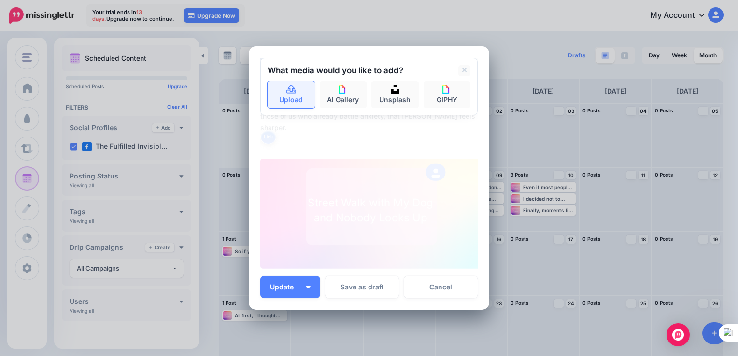
click at [268, 96] on link "Upload" at bounding box center [290, 94] width 47 height 27
click at [462, 72] on icon at bounding box center [464, 71] width 5 height 8
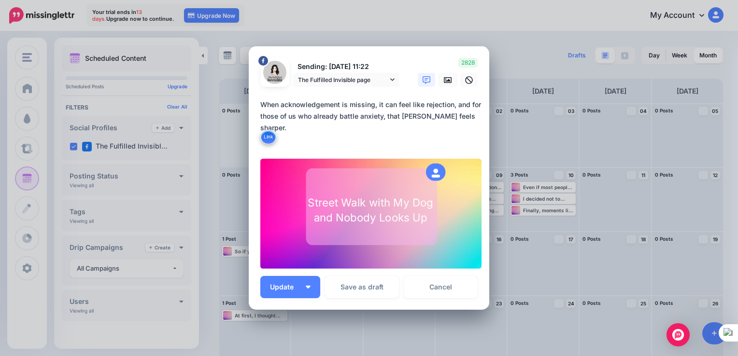
click at [488, 14] on div "Edit Post Loading Sending: [DATE] 11:22 The Fulfilled Invisible page [DATE] 11:…" at bounding box center [369, 178] width 738 height 356
click at [446, 288] on link "Cancel" at bounding box center [441, 287] width 74 height 22
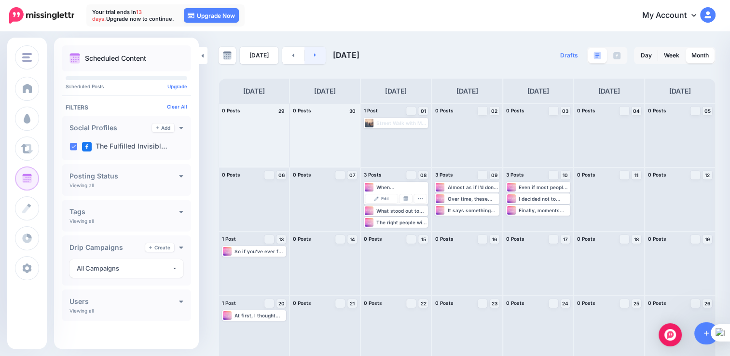
click at [318, 55] on link at bounding box center [316, 55] width 22 height 17
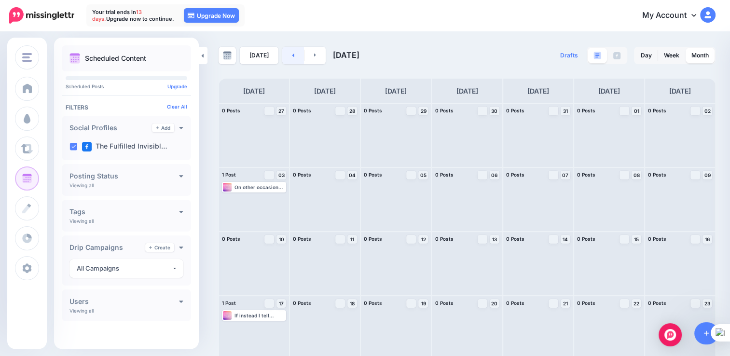
click at [286, 56] on link at bounding box center [293, 55] width 22 height 17
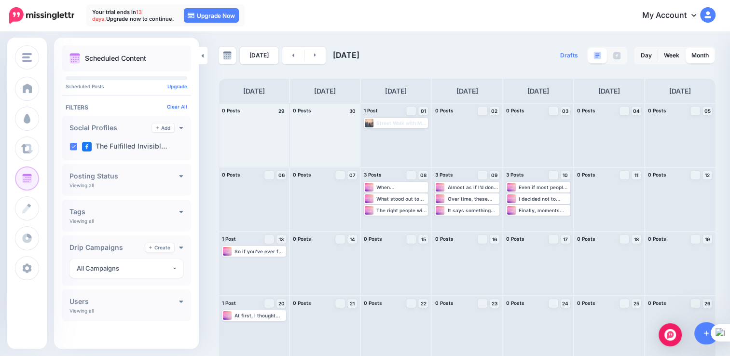
drag, startPoint x: 189, startPoint y: 15, endPoint x: 213, endPoint y: 62, distance: 52.0
click at [189, 15] on icon at bounding box center [191, 16] width 7 height 6
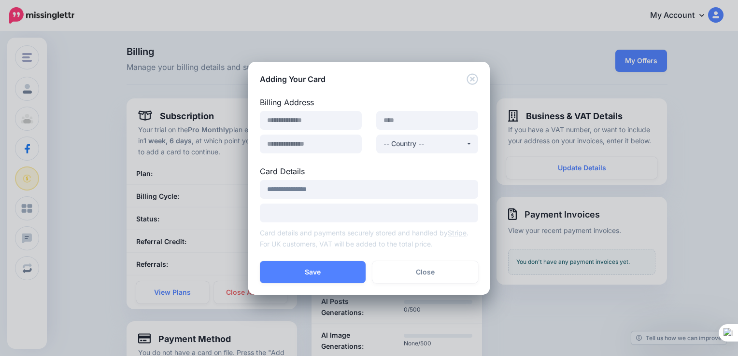
click at [366, 200] on div "**********" at bounding box center [369, 192] width 233 height 24
click at [314, 115] on input at bounding box center [311, 120] width 102 height 19
drag, startPoint x: 307, startPoint y: 123, endPoint x: 316, endPoint y: 123, distance: 9.2
click at [307, 123] on input at bounding box center [311, 120] width 102 height 19
type input "**********"
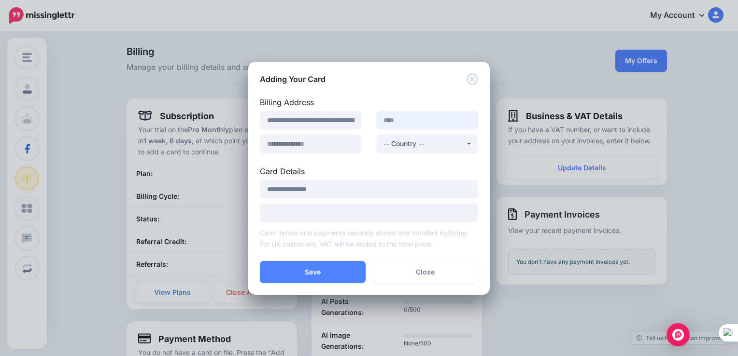
type input "**********"
type input "****"
select select "**"
click at [334, 200] on div "**********" at bounding box center [369, 192] width 233 height 24
click at [473, 79] on icon "Close" at bounding box center [471, 78] width 11 height 11
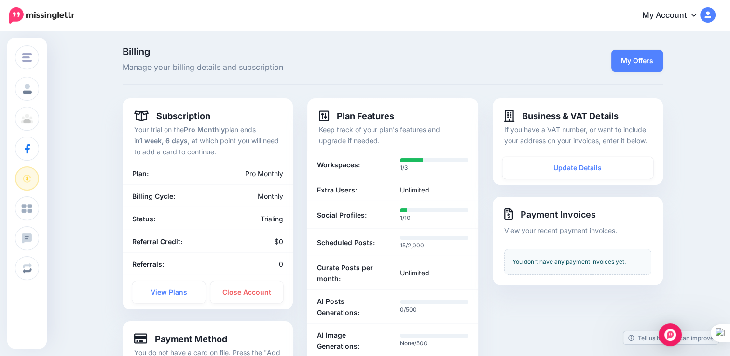
click at [699, 16] on link "My Account" at bounding box center [674, 16] width 83 height 24
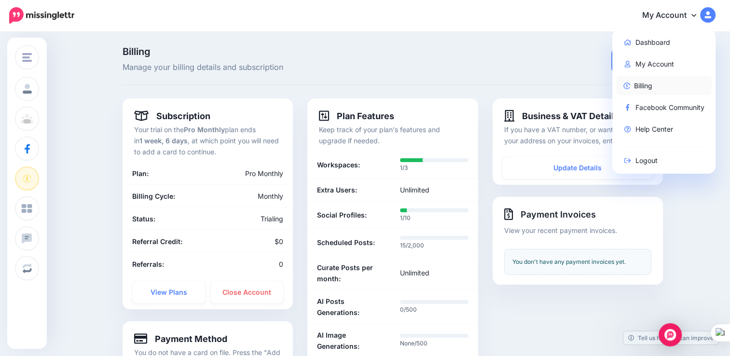
click at [641, 87] on link "Billing" at bounding box center [665, 85] width 96 height 19
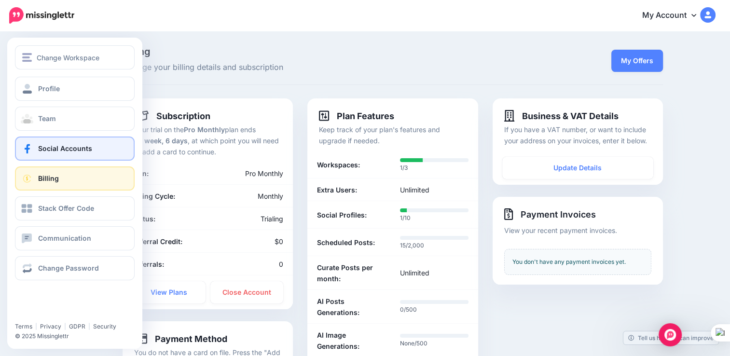
click at [79, 152] on span "Social Accounts" at bounding box center [65, 148] width 54 height 8
